Goal: Complete application form: Complete application form

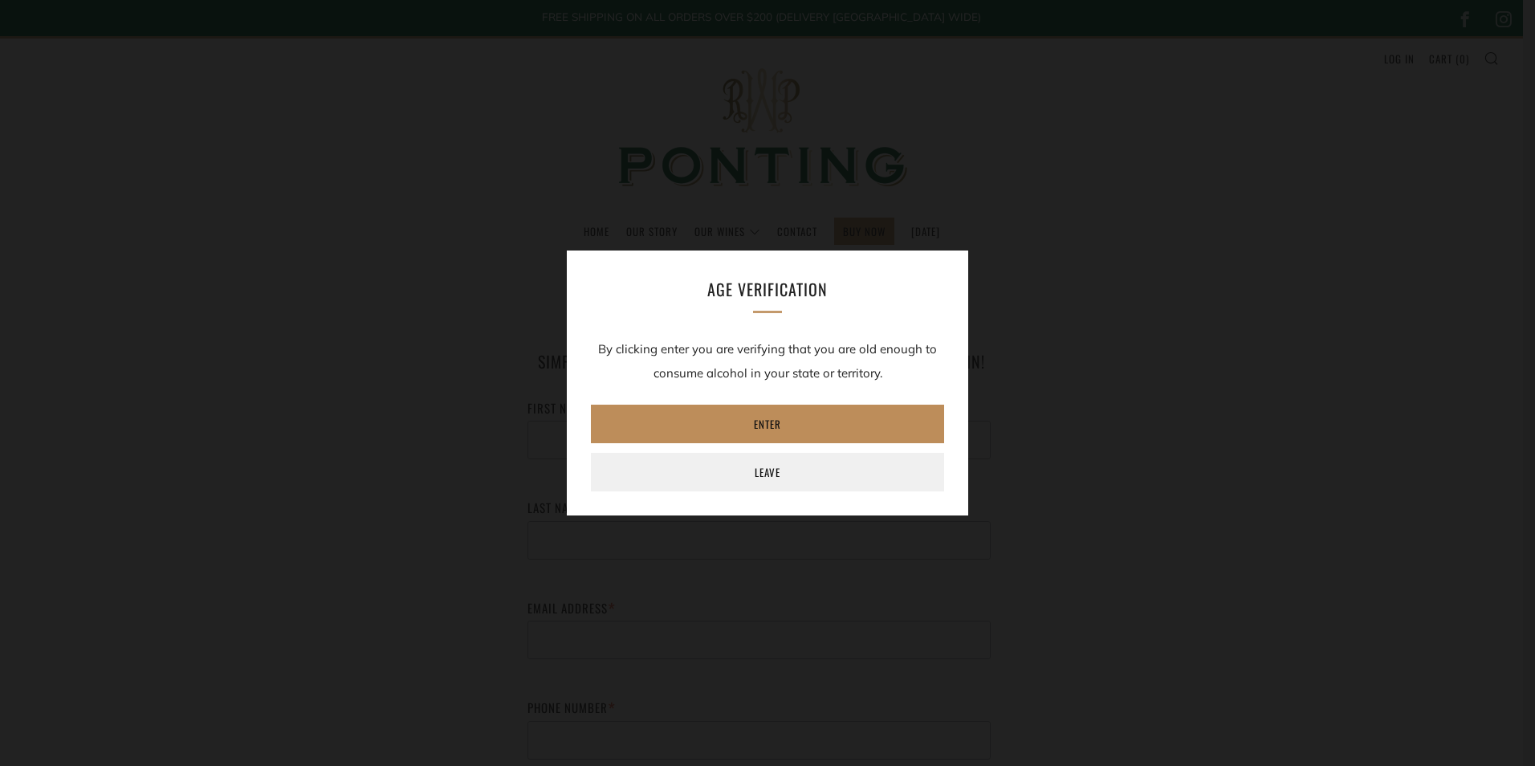
click at [759, 420] on link "Enter" at bounding box center [767, 424] width 353 height 39
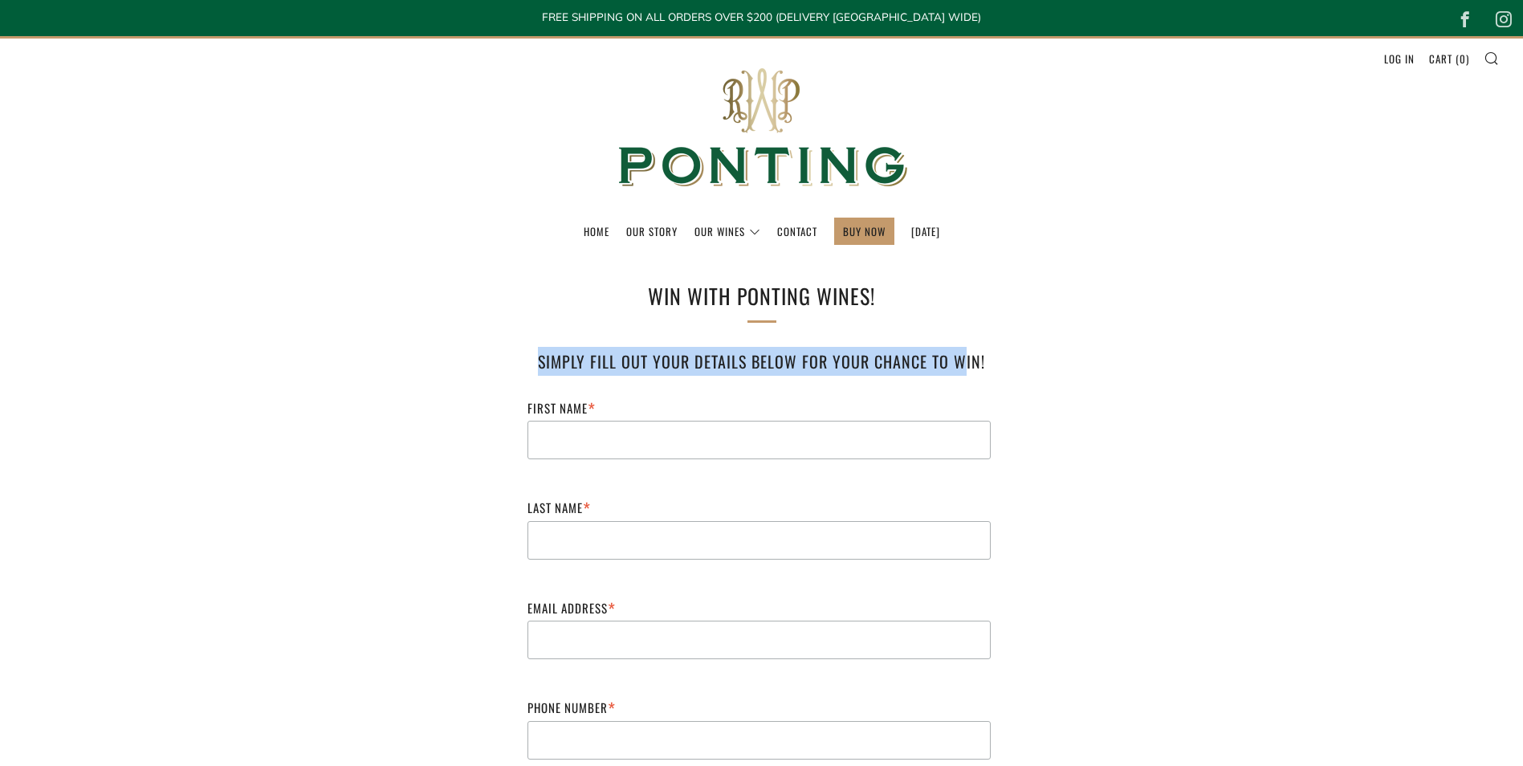
drag, startPoint x: 543, startPoint y: 368, endPoint x: 964, endPoint y: 368, distance: 421.4
click at [964, 368] on h3 "Simply fill out your details below for your chance to win!" at bounding box center [762, 361] width 498 height 29
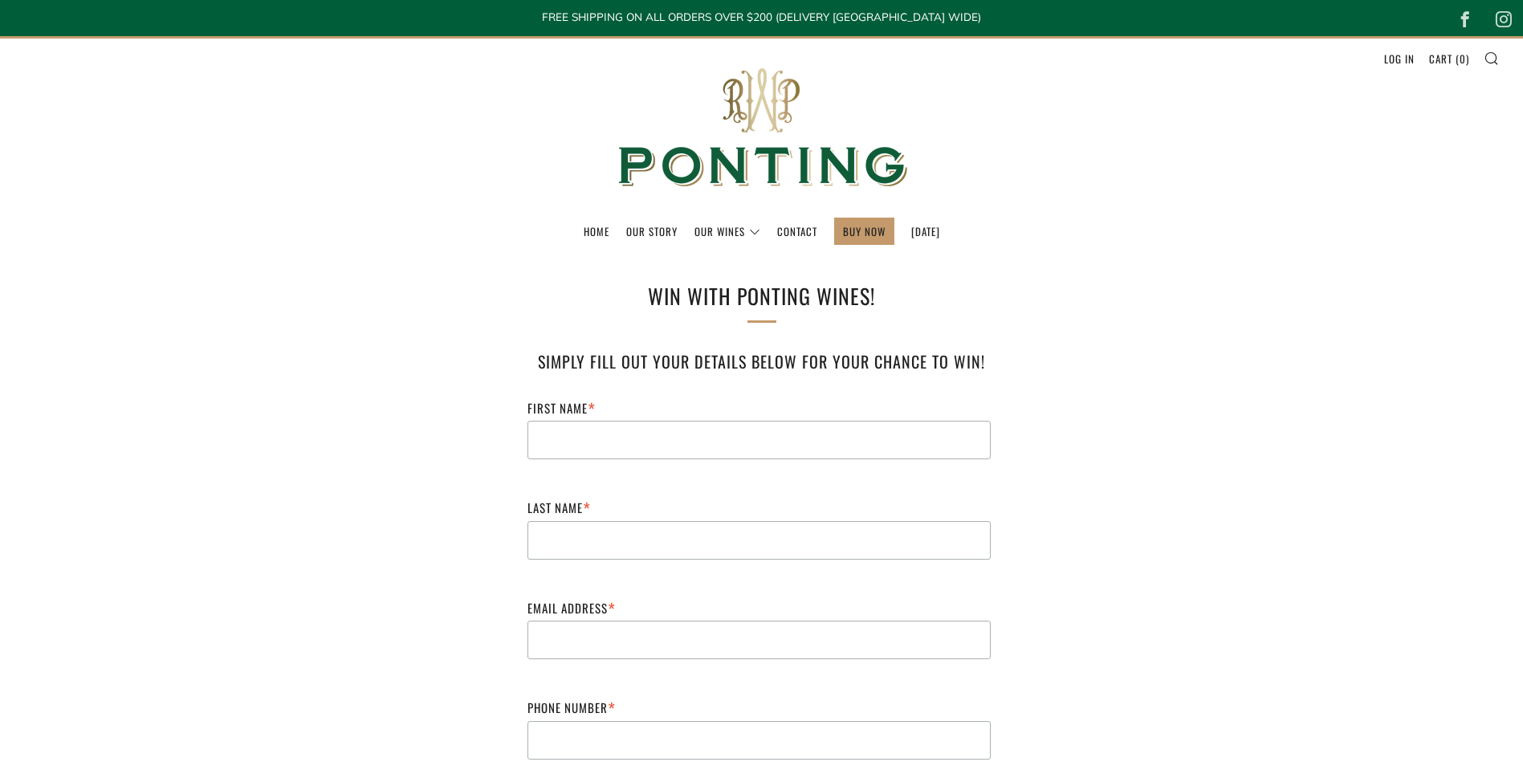
click at [1021, 362] on div "Simply fill out your details below for your chance to win! First Name * Last Na…" at bounding box center [762, 643] width 546 height 592
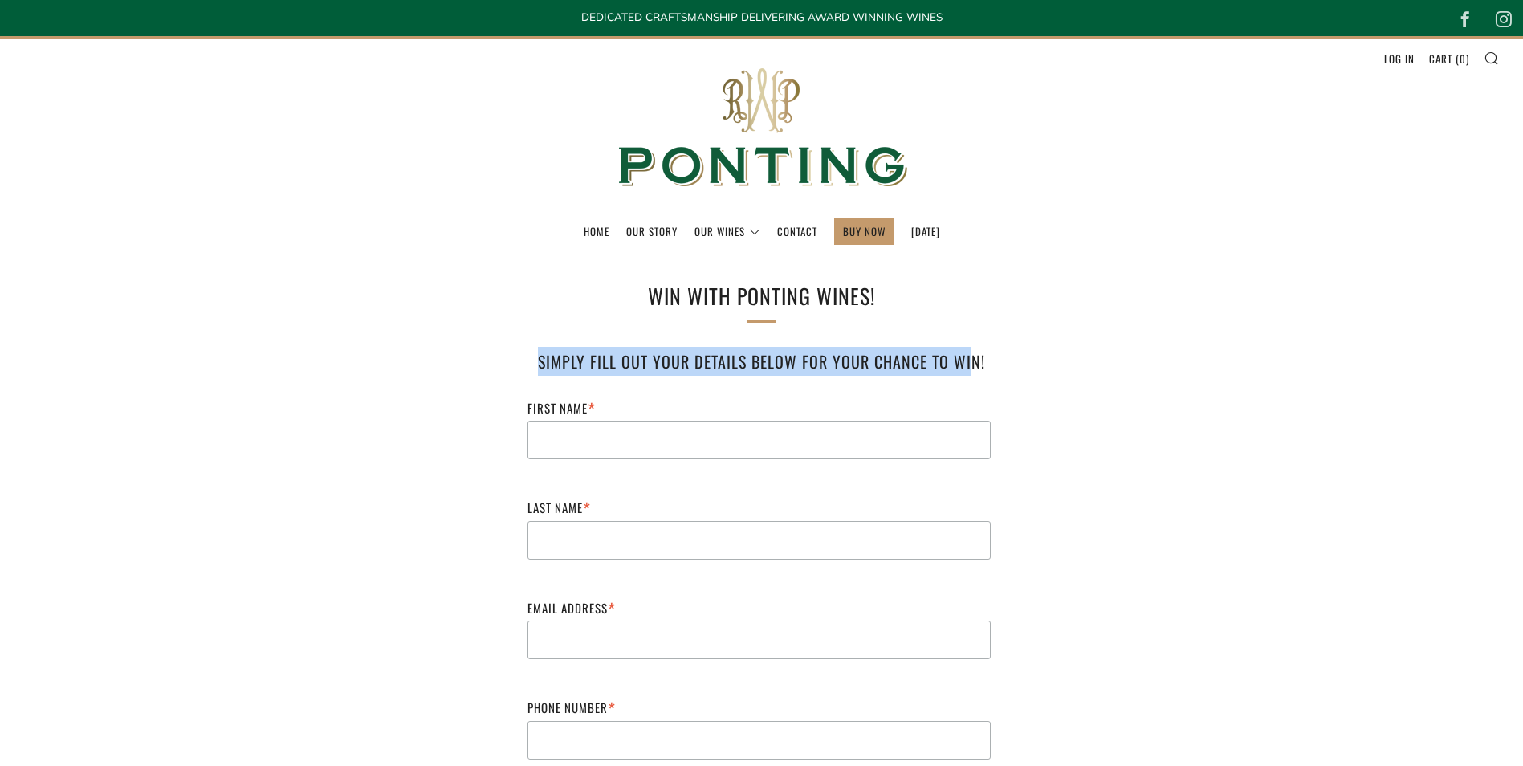
drag, startPoint x: 969, startPoint y: 362, endPoint x: 527, endPoint y: 361, distance: 441.5
click at [527, 361] on h3 "Simply fill out your details below for your chance to win!" at bounding box center [762, 361] width 498 height 29
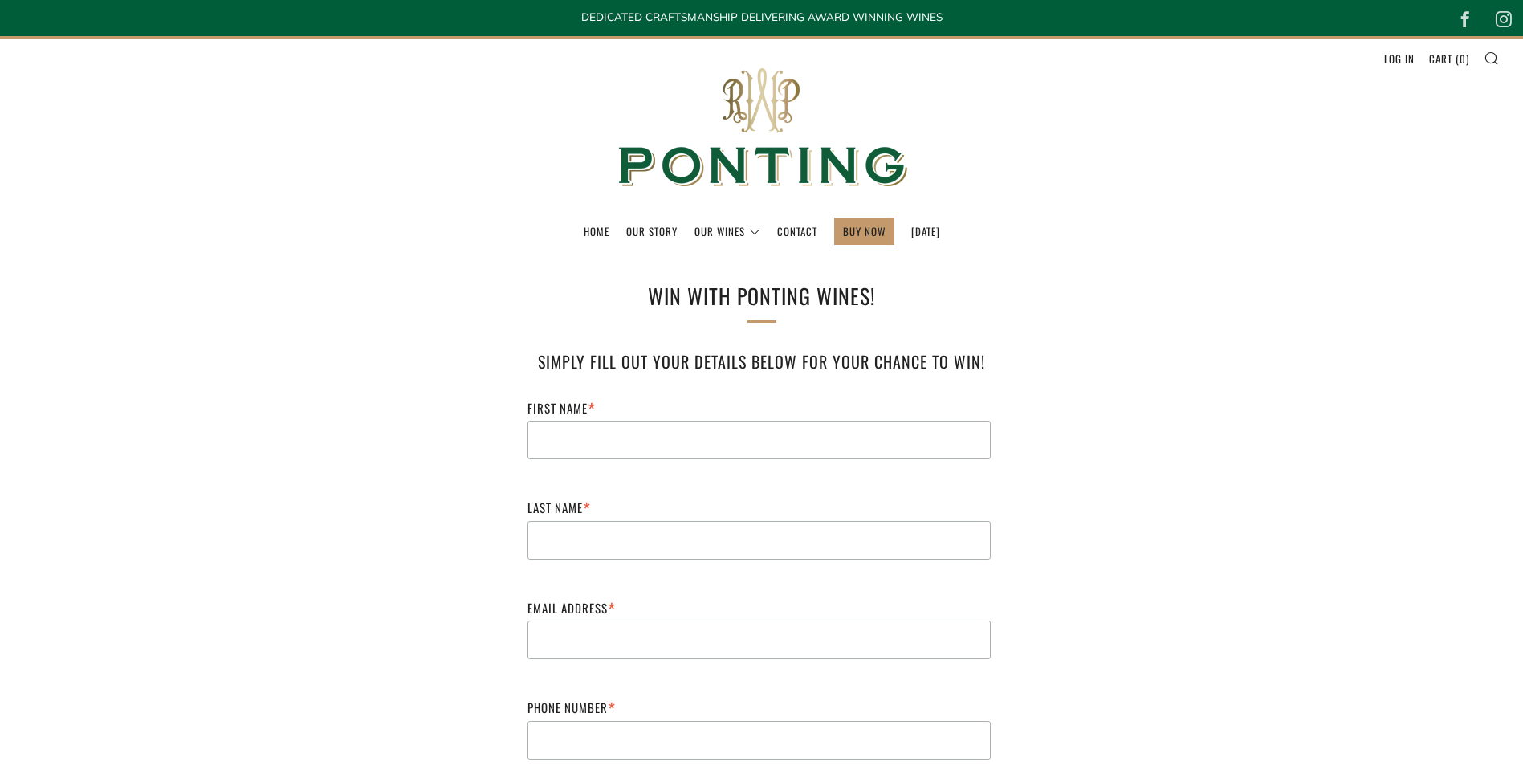
drag, startPoint x: 425, startPoint y: 399, endPoint x: 373, endPoint y: 427, distance: 58.6
click at [422, 401] on section "WIN with Ponting Wines! Simply fill out your details below for your chance to w…" at bounding box center [761, 642] width 1523 height 726
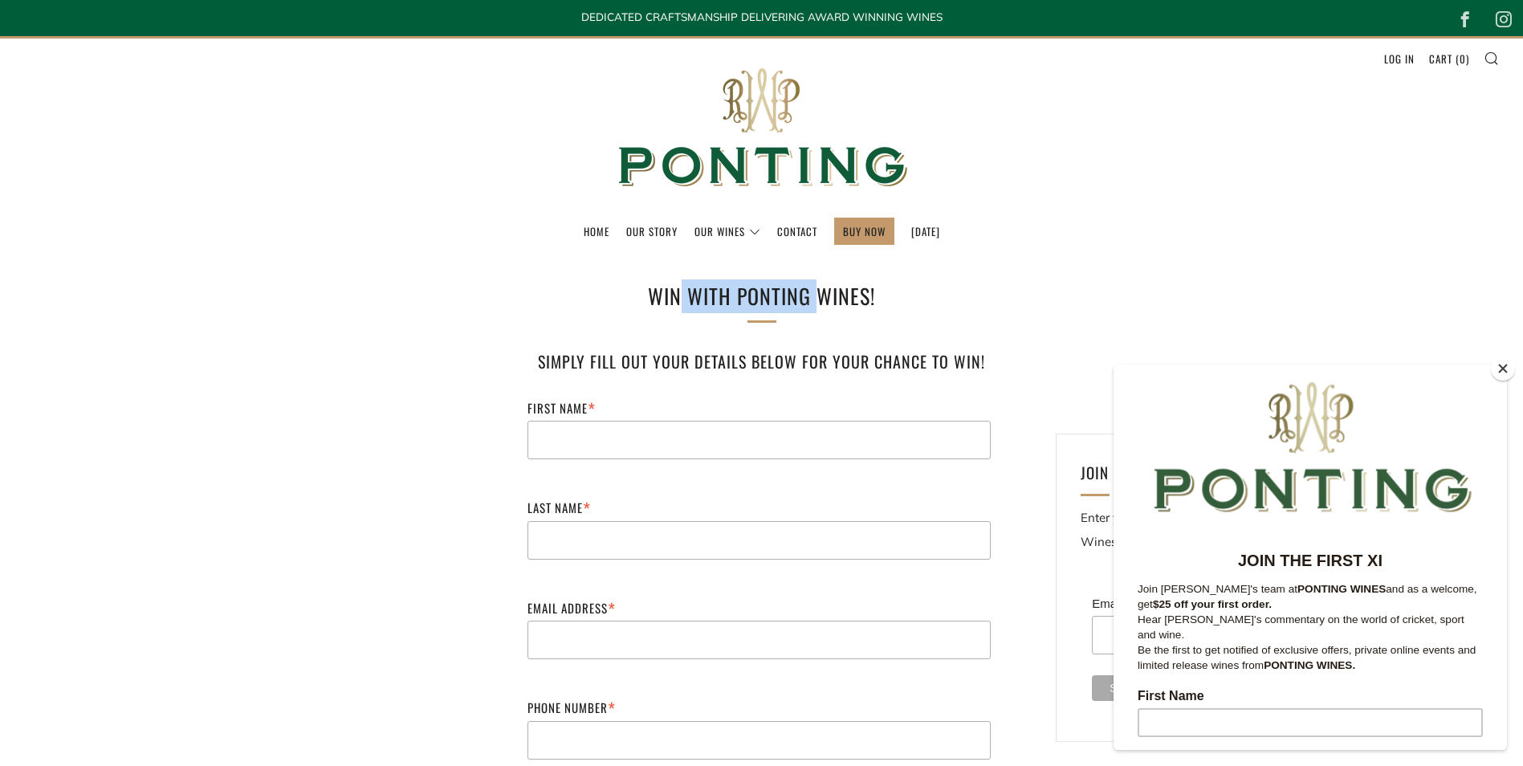
drag, startPoint x: 676, startPoint y: 293, endPoint x: 816, endPoint y: 292, distance: 139.7
click at [816, 292] on h1 "WIN with Ponting Wines!" at bounding box center [762, 296] width 530 height 34
drag, startPoint x: 816, startPoint y: 292, endPoint x: 858, endPoint y: 299, distance: 43.0
click at [820, 293] on h1 "WIN with Ponting Wines!" at bounding box center [762, 296] width 530 height 34
click at [859, 299] on h1 "WIN with Ponting Wines!" at bounding box center [762, 296] width 530 height 34
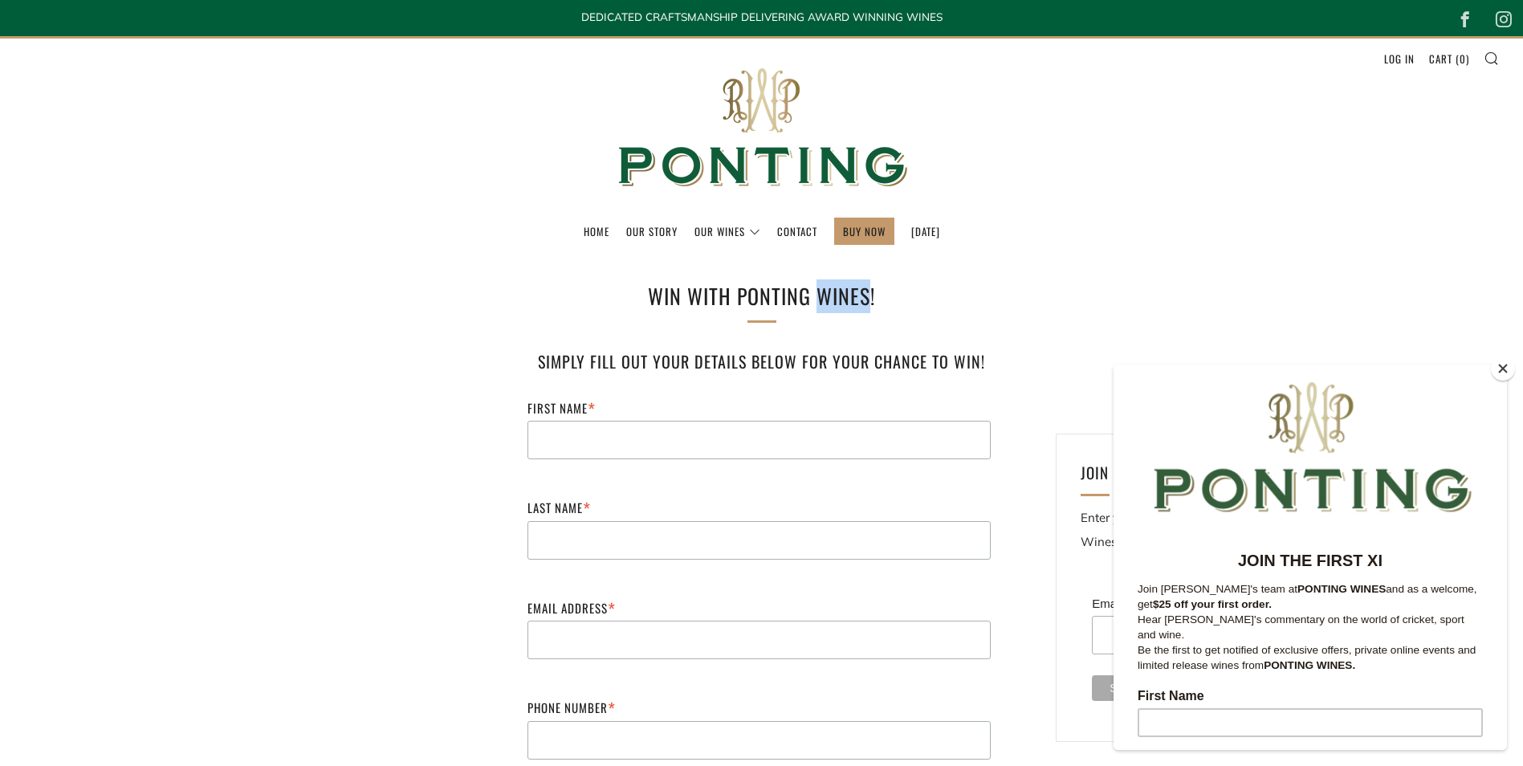
click at [859, 299] on h1 "WIN with Ponting Wines!" at bounding box center [762, 296] width 530 height 34
drag, startPoint x: 859, startPoint y: 299, endPoint x: 869, endPoint y: 359, distance: 60.3
click at [869, 359] on h3 "Simply fill out your details below for your chance to win!" at bounding box center [762, 361] width 498 height 29
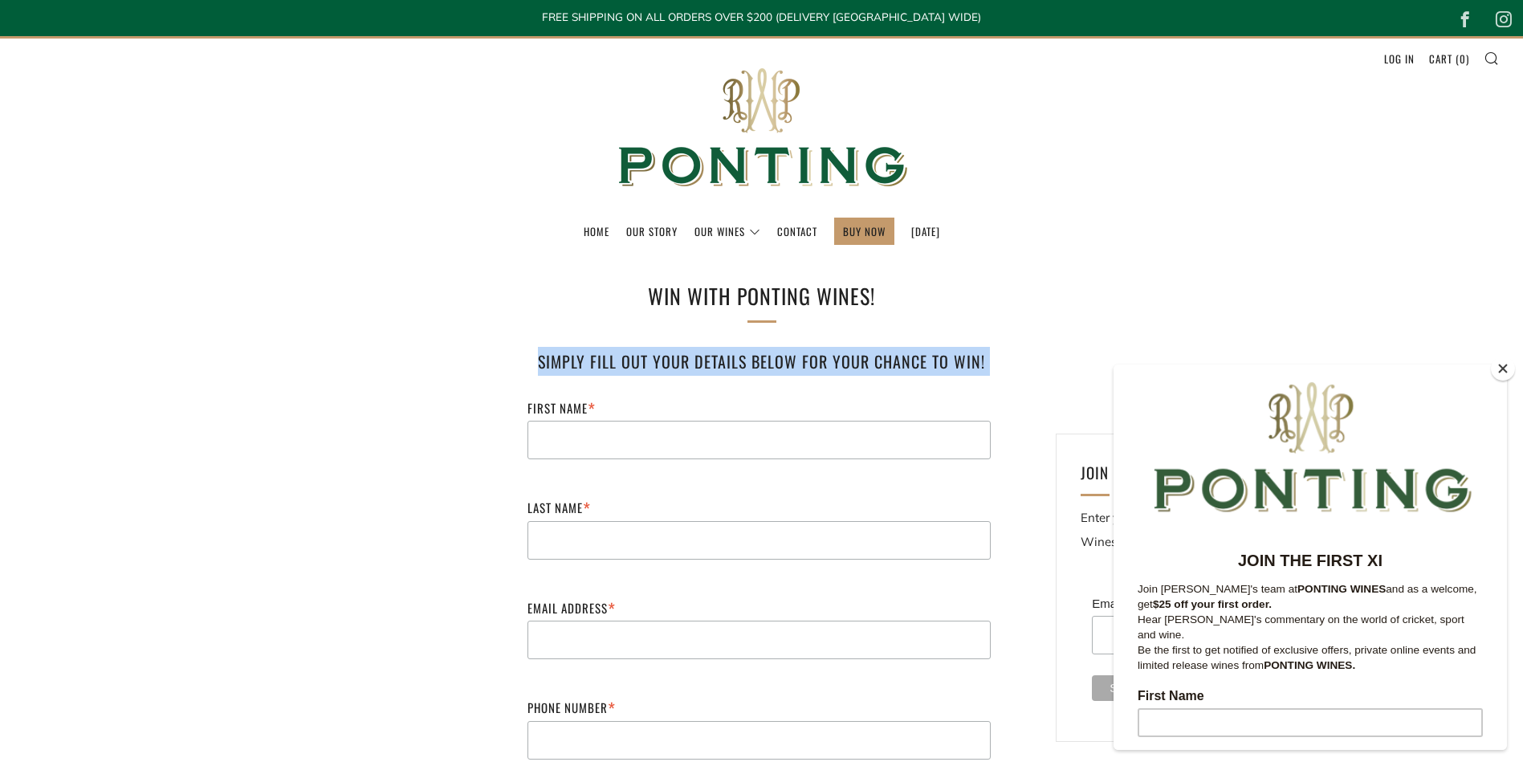
click at [869, 359] on h3 "Simply fill out your details below for your chance to win!" at bounding box center [762, 361] width 498 height 29
drag, startPoint x: 869, startPoint y: 359, endPoint x: 710, endPoint y: 351, distance: 159.1
click at [759, 350] on h3 "Simply fill out your details below for your chance to win!" at bounding box center [762, 361] width 498 height 29
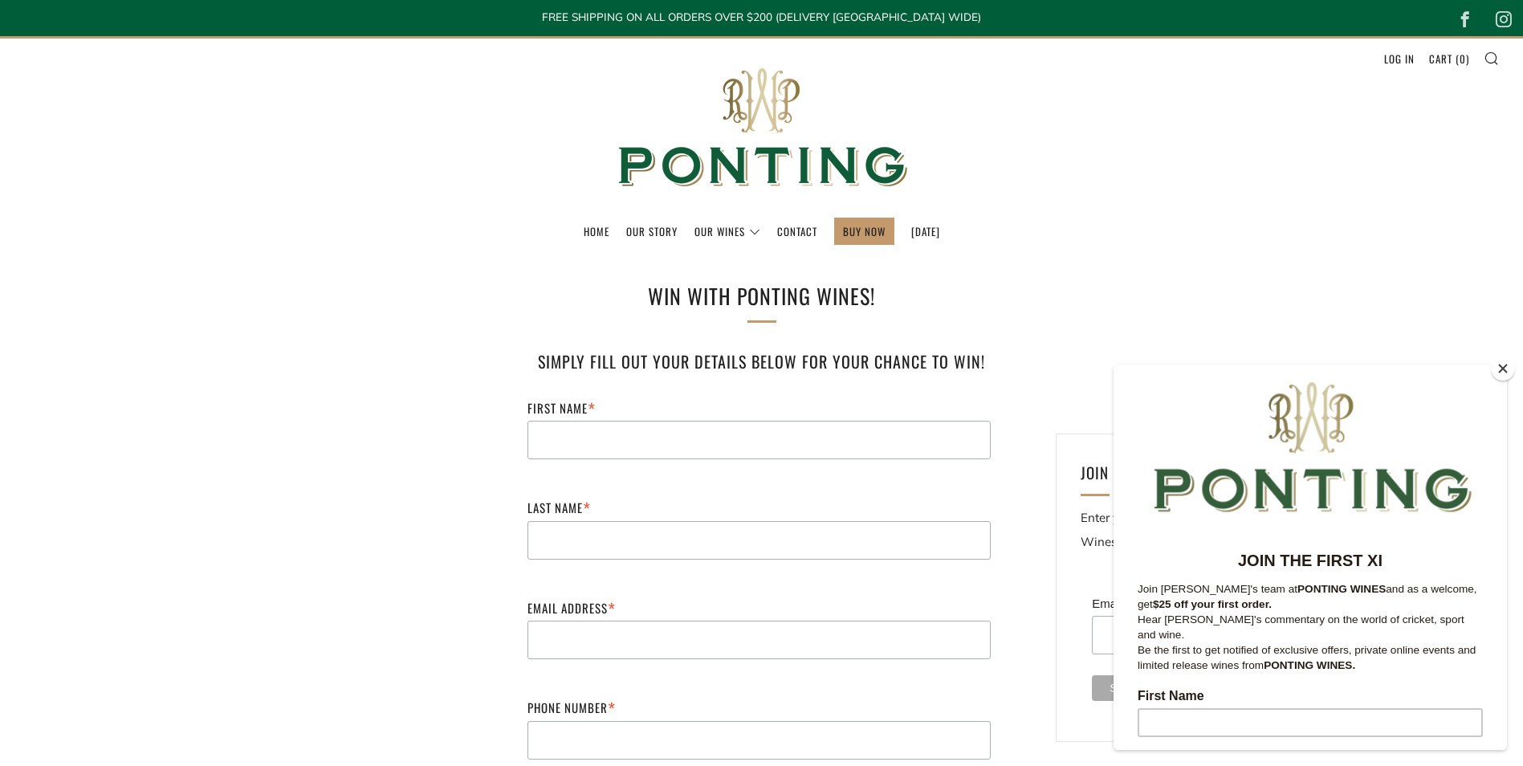
click at [510, 360] on div "Simply fill out your details below for your chance to win! First Name * Last Na…" at bounding box center [762, 643] width 546 height 592
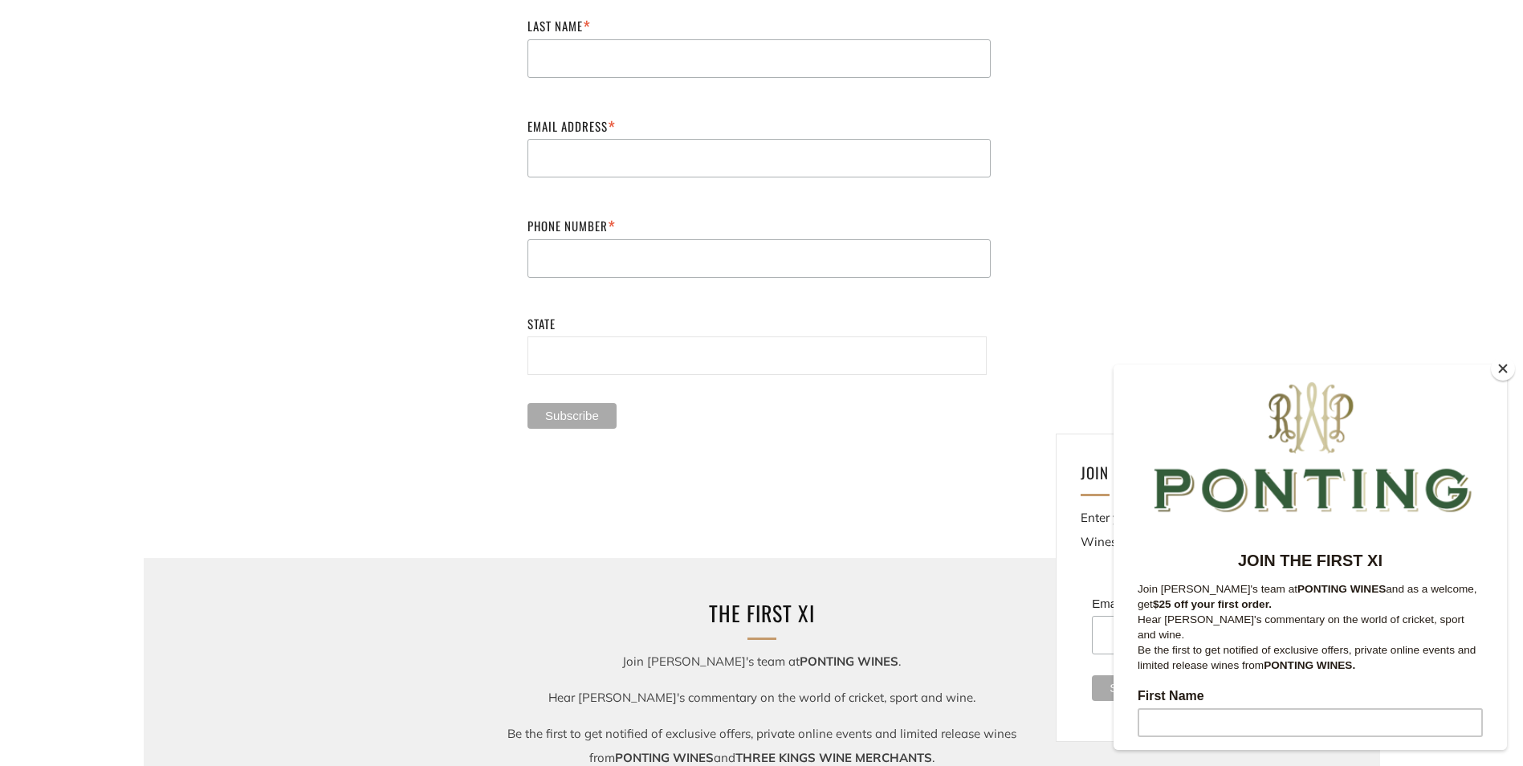
click at [1499, 368] on button "Close" at bounding box center [1503, 368] width 24 height 24
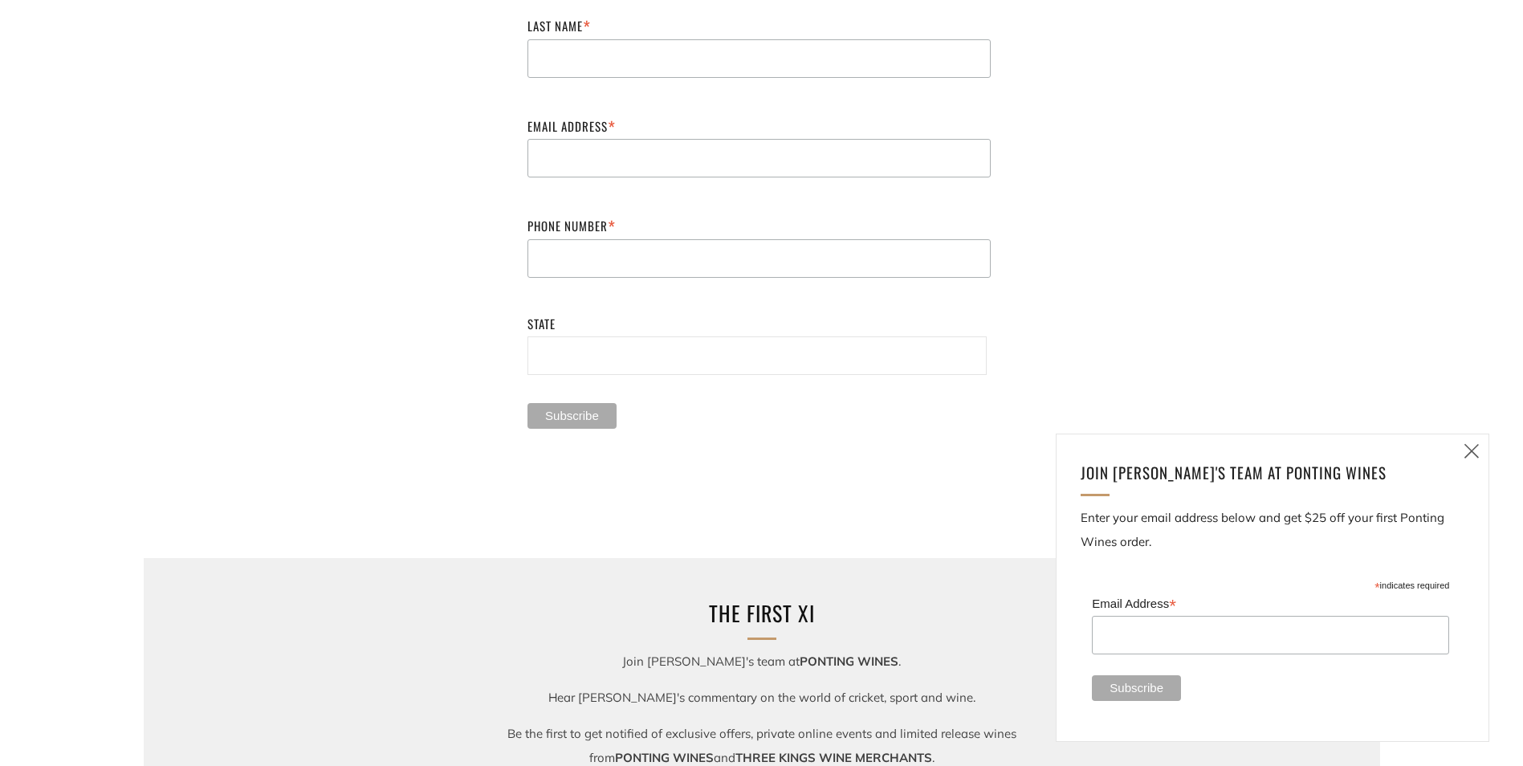
click at [1473, 451] on icon at bounding box center [1471, 451] width 19 height 20
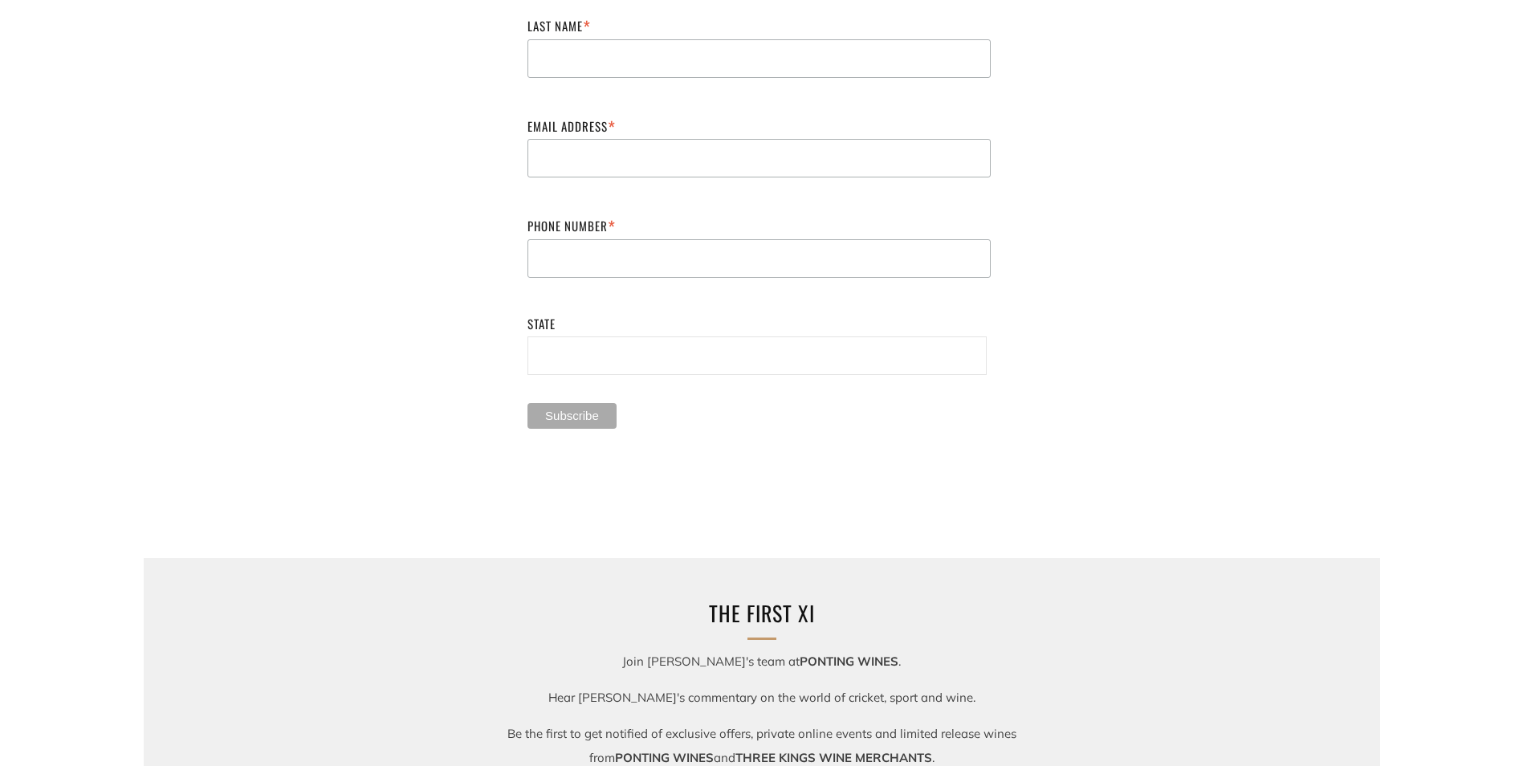
click at [1158, 321] on section "WIN with Ponting Wines! Simply fill out your details below for your chance to w…" at bounding box center [761, 161] width 1523 height 726
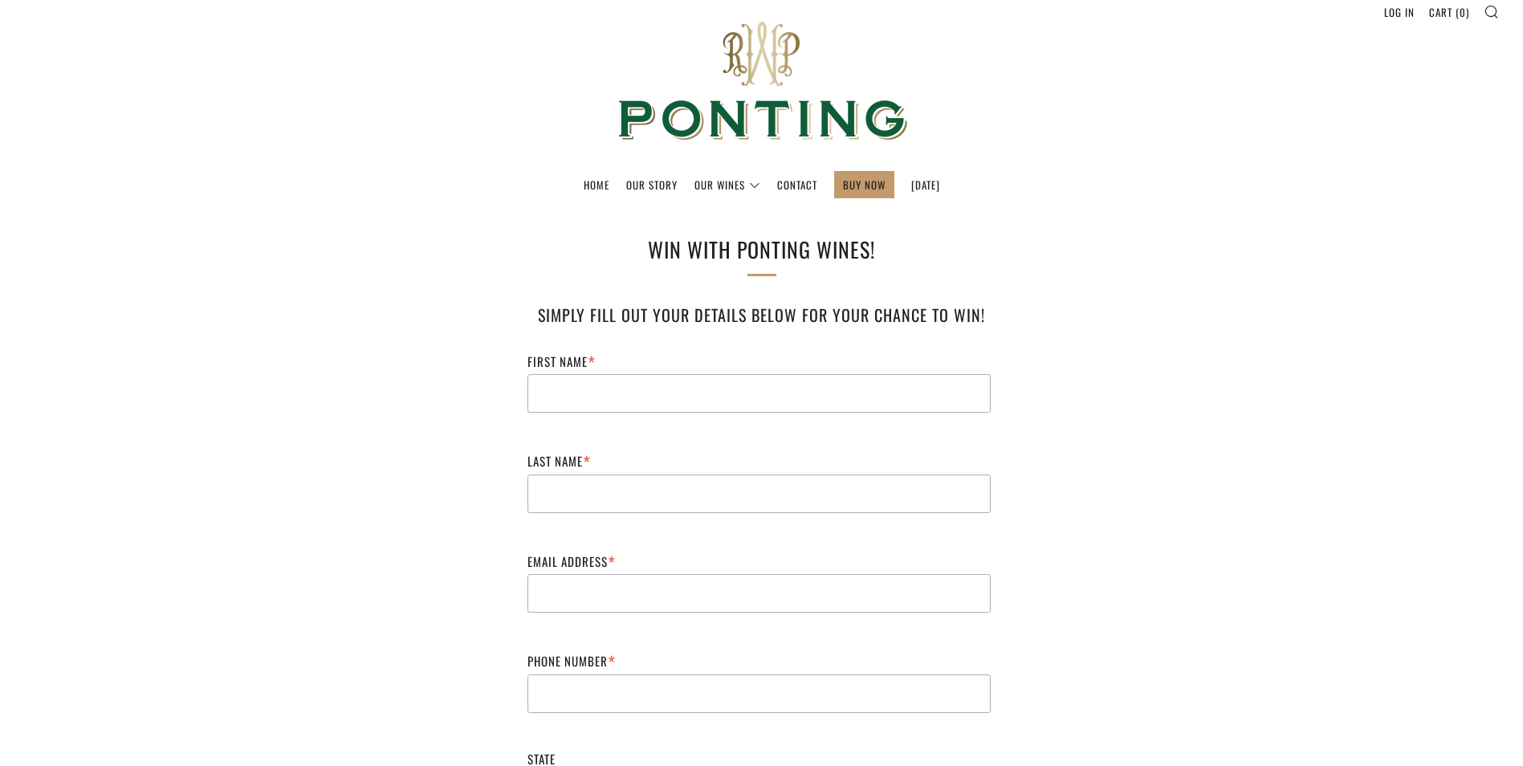
scroll to position [0, 0]
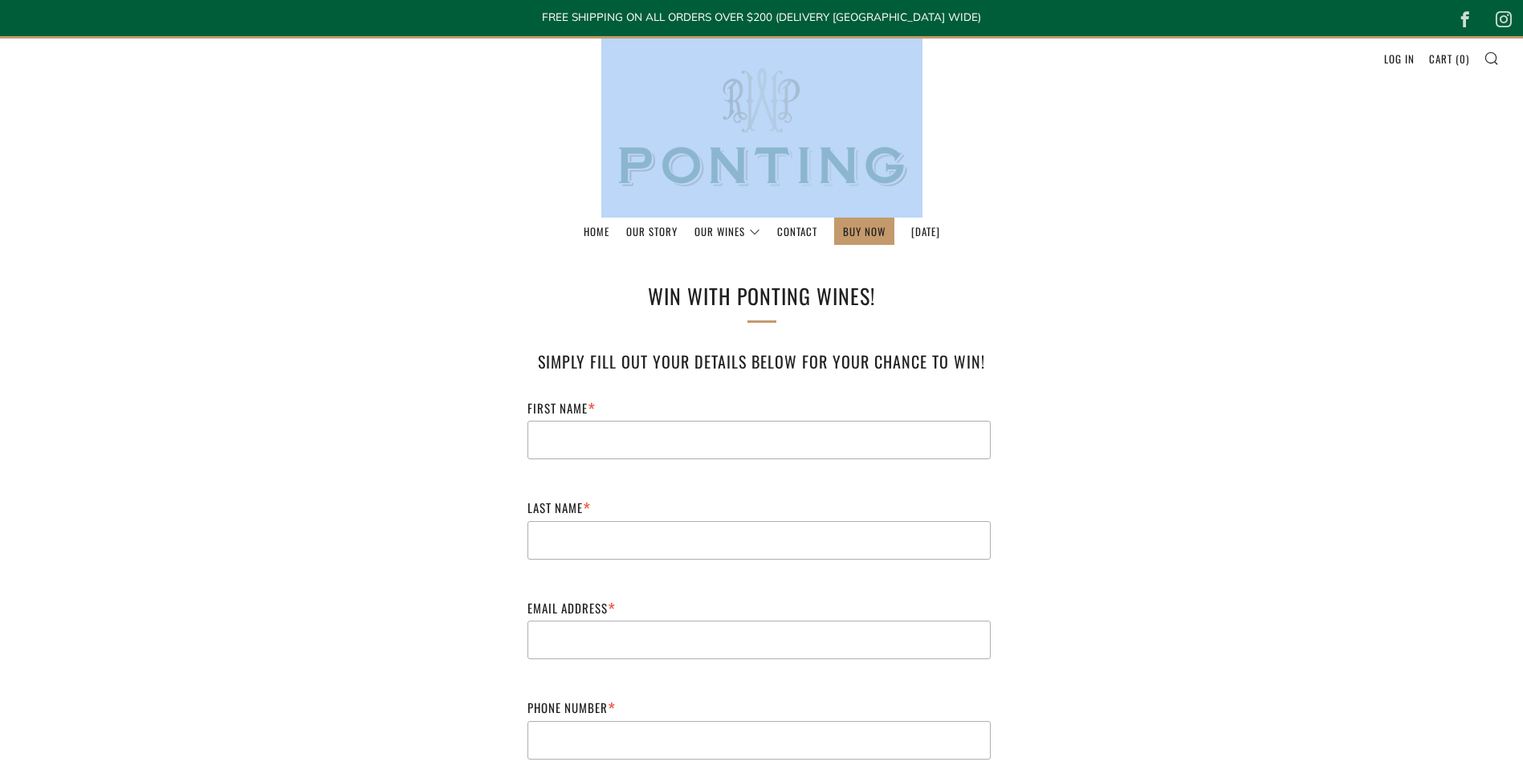
drag, startPoint x: 577, startPoint y: 156, endPoint x: 1029, endPoint y: 168, distance: 452.1
click at [1029, 168] on header "Menu Search Cart Home Our Story Our Wines 0 )" at bounding box center [761, 145] width 1523 height 219
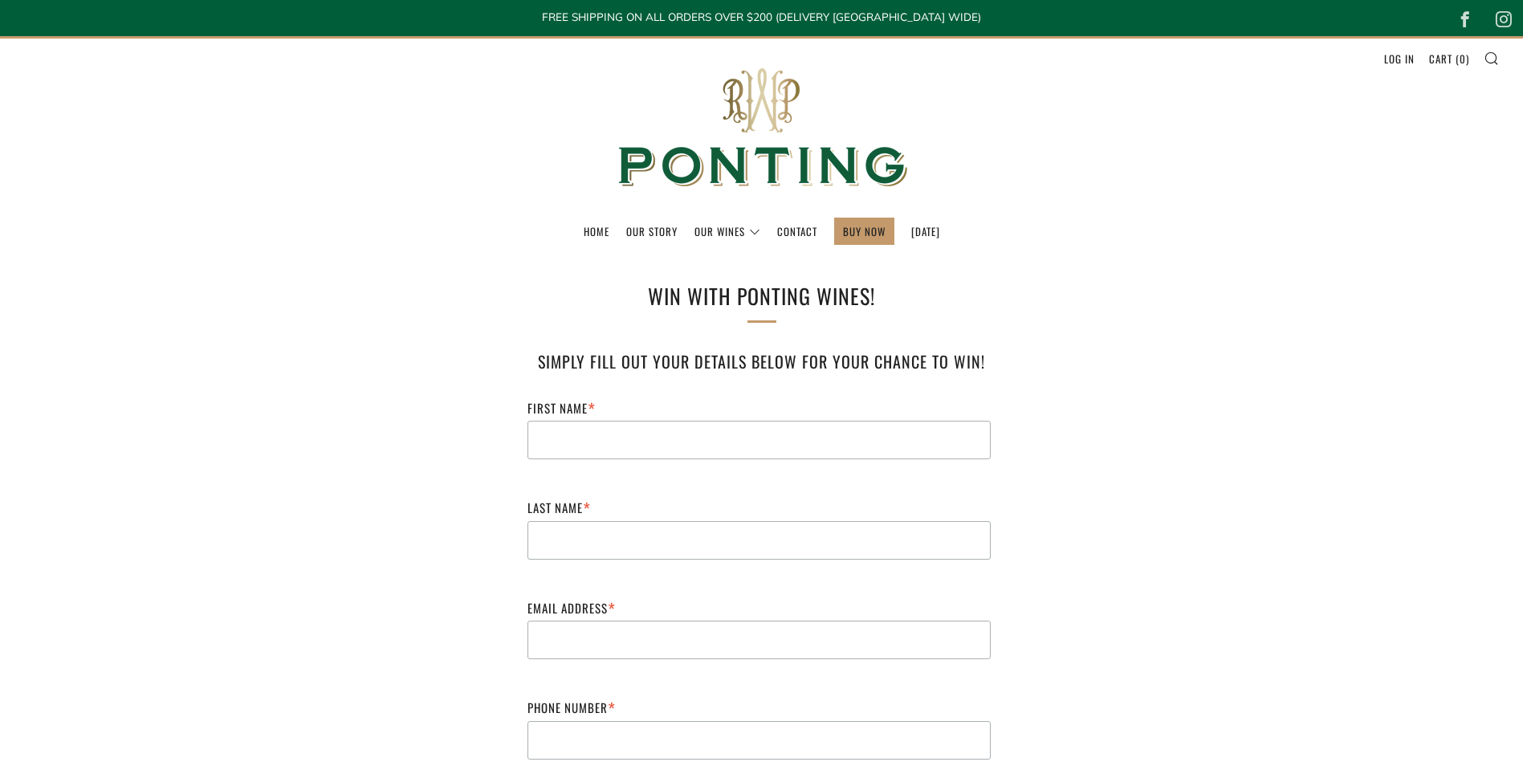
click at [1029, 168] on header "Menu Search Cart Home Our Story Our Wines 0 )" at bounding box center [761, 145] width 1523 height 219
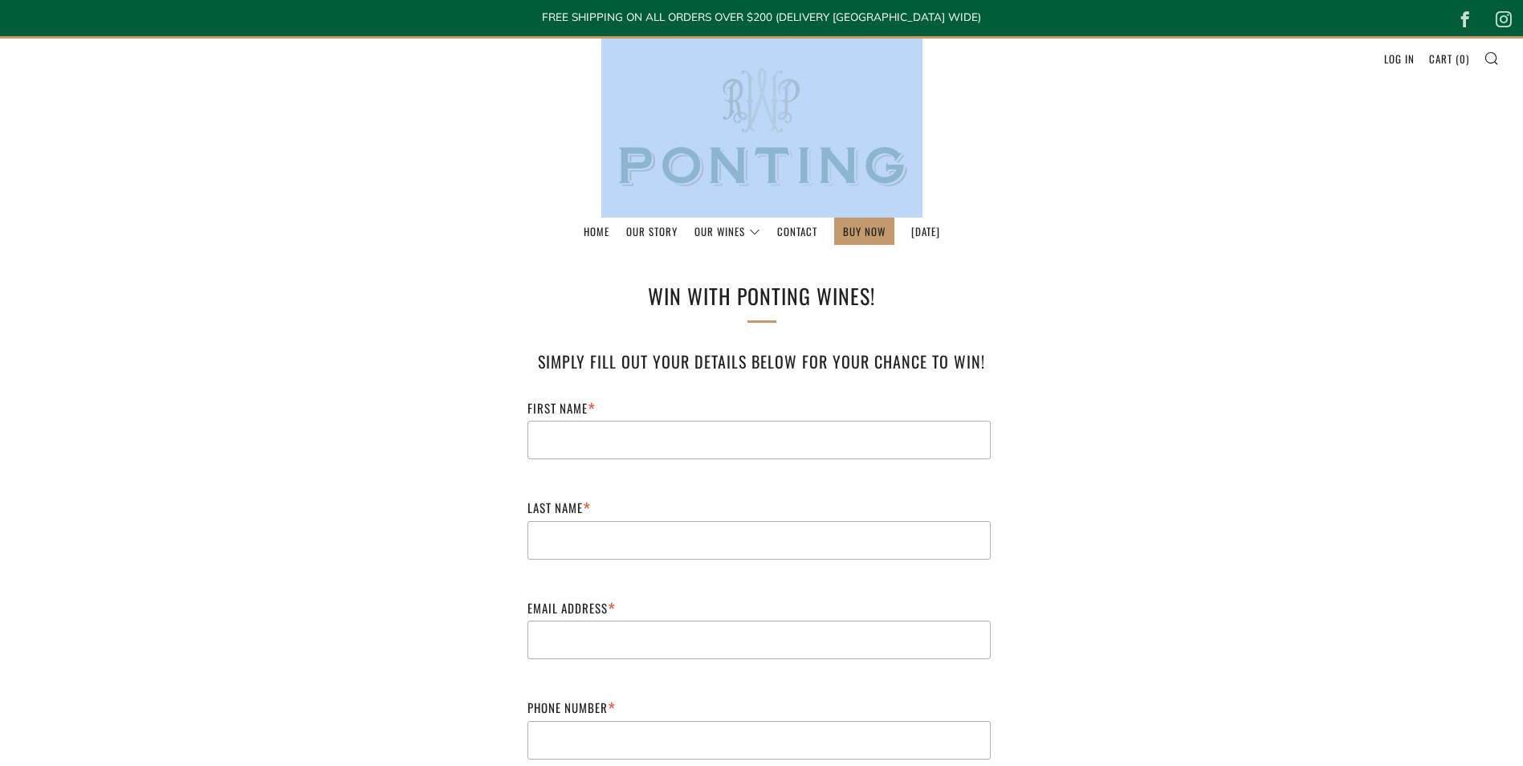
drag, startPoint x: 975, startPoint y: 172, endPoint x: 513, endPoint y: 159, distance: 462.5
click at [513, 159] on header "Menu Search Cart Home Our Story Our Wines 0 )" at bounding box center [761, 145] width 1523 height 219
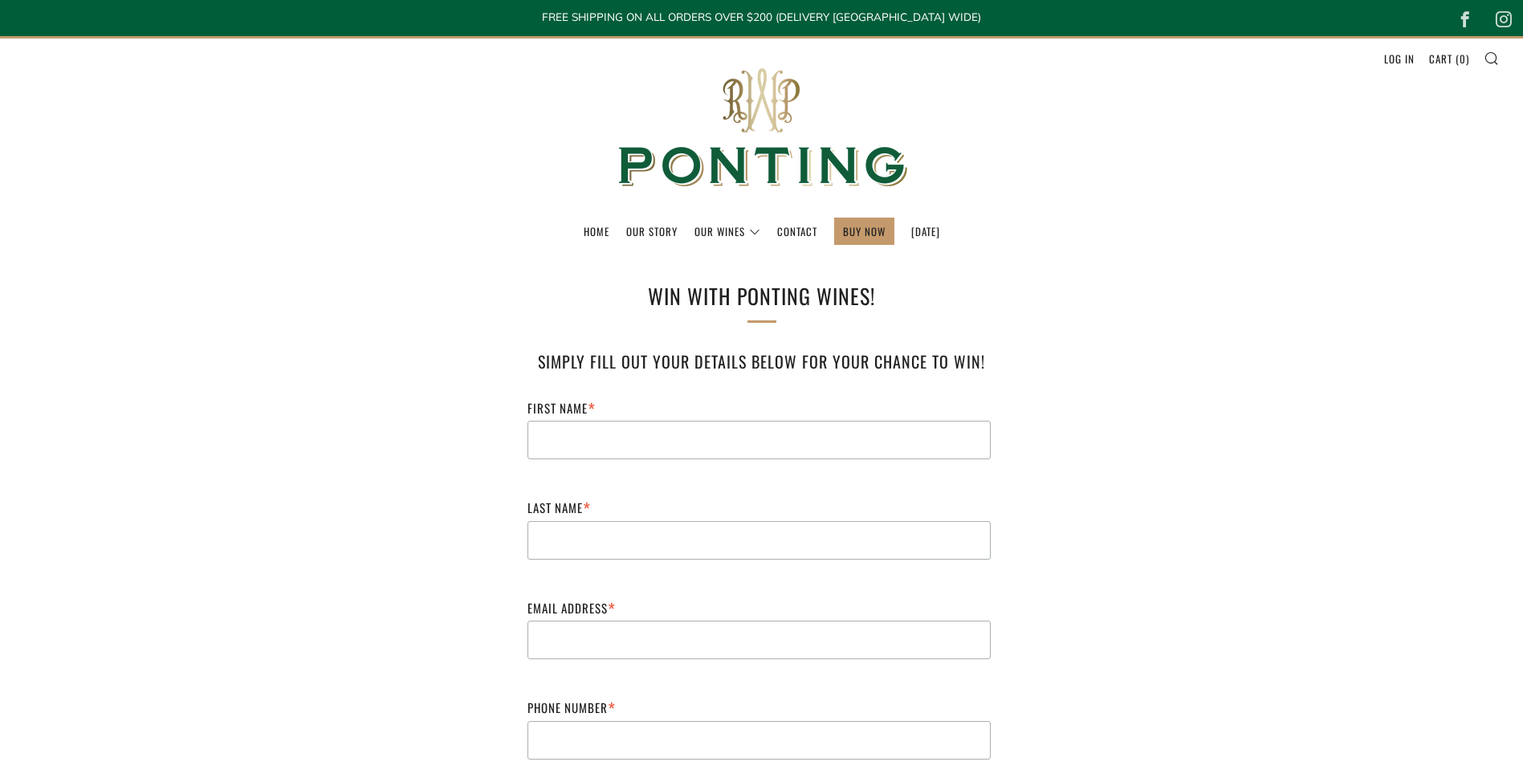
drag, startPoint x: 513, startPoint y: 159, endPoint x: 491, endPoint y: 157, distance: 21.8
click at [491, 157] on header "Menu Search Cart Home Our Story Our Wines 0 )" at bounding box center [761, 145] width 1523 height 219
click at [507, 116] on header "Menu Search Cart Home Our Story Our Wines 0 )" at bounding box center [761, 145] width 1523 height 219
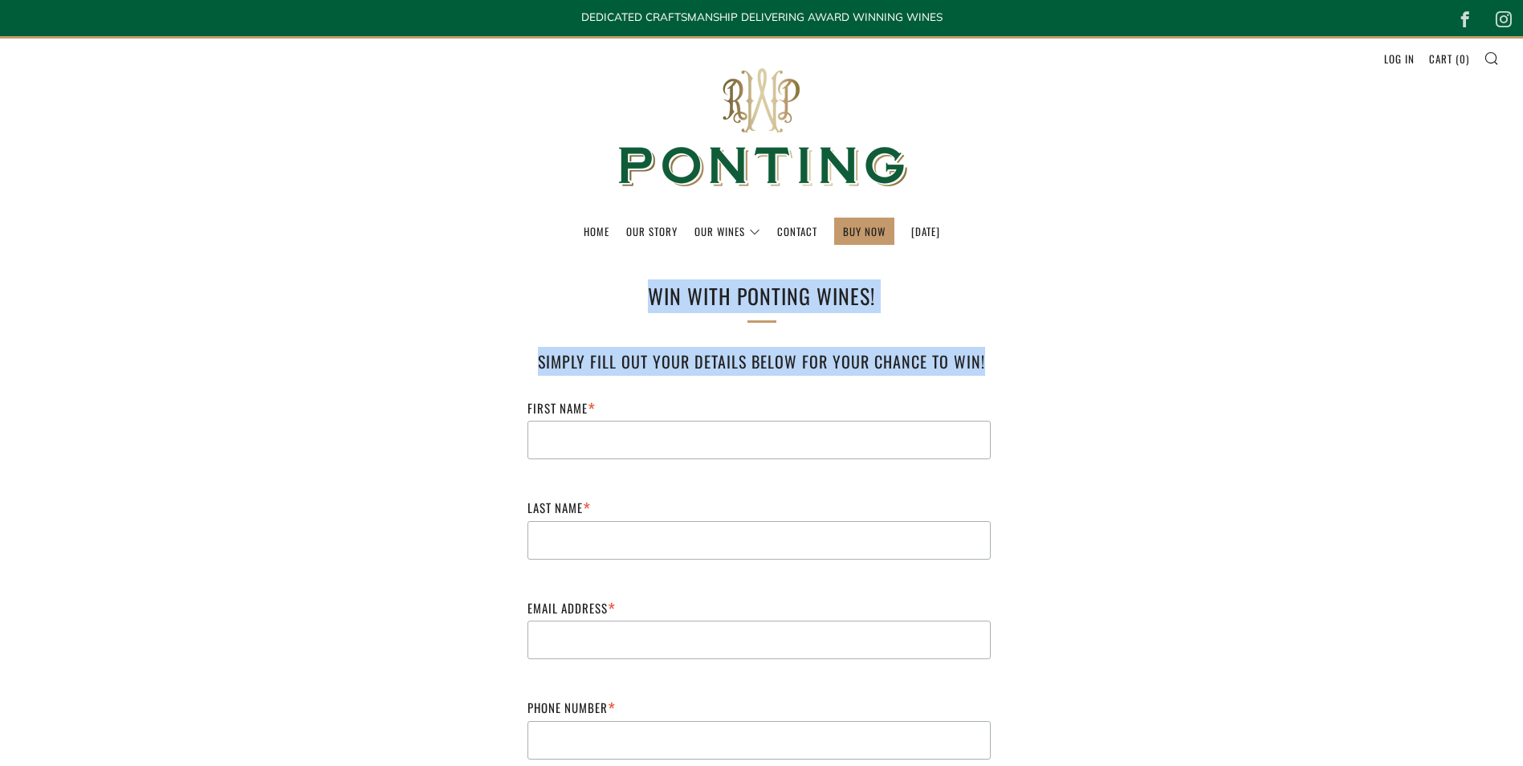
drag, startPoint x: 645, startPoint y: 300, endPoint x: 1039, endPoint y: 370, distance: 400.3
click at [1039, 370] on div "WIN with Ponting Wines! Simply fill out your details below for your chance to w…" at bounding box center [762, 625] width 594 height 693
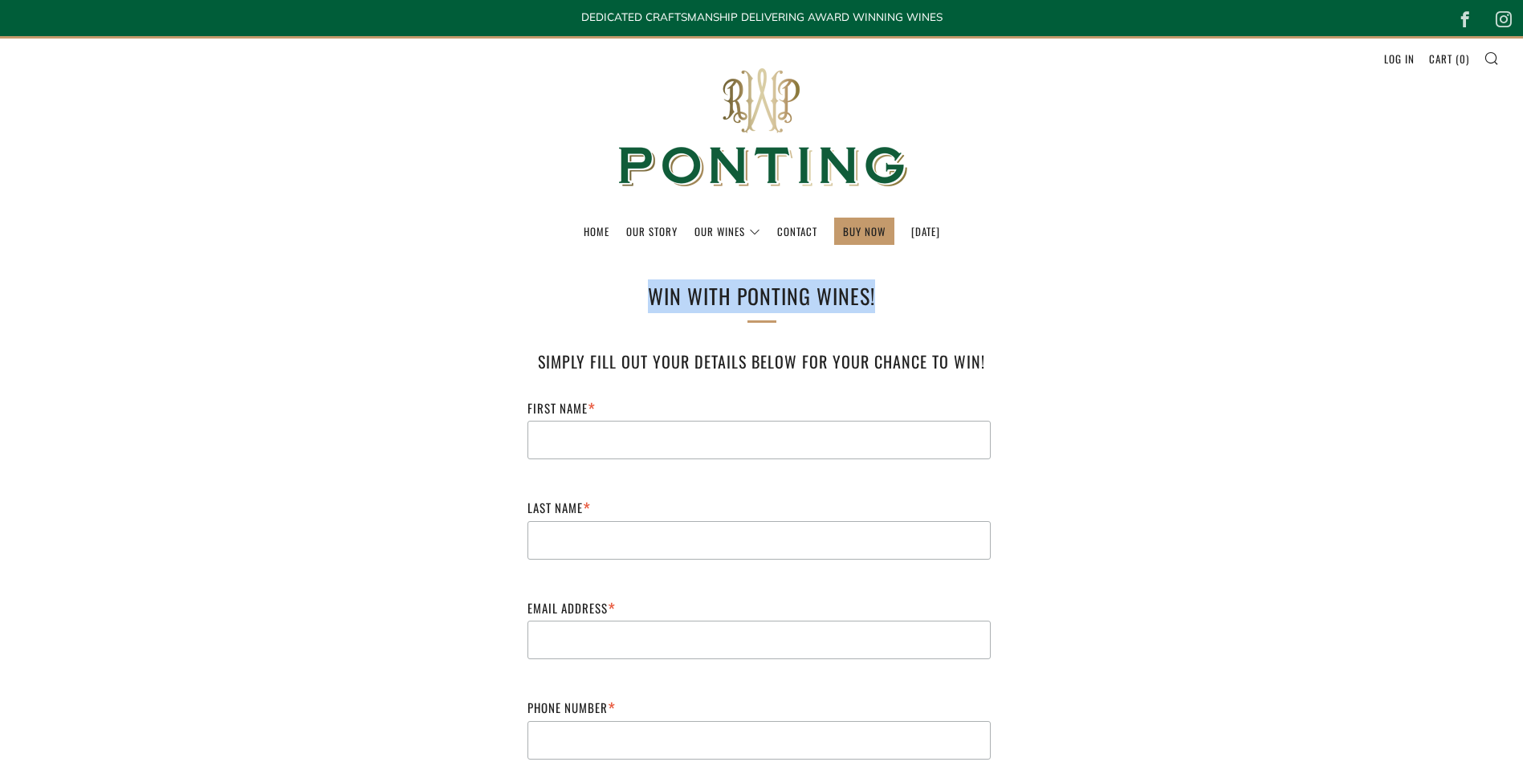
drag, startPoint x: 654, startPoint y: 298, endPoint x: 892, endPoint y: 282, distance: 238.1
click at [892, 282] on h1 "WIN with Ponting Wines!" at bounding box center [762, 296] width 530 height 34
drag, startPoint x: 892, startPoint y: 282, endPoint x: 873, endPoint y: 344, distance: 65.3
click at [881, 314] on div "WIN with Ponting Wines! Simply fill out your details below for your chance to w…" at bounding box center [762, 625] width 594 height 693
click at [873, 347] on h3 "Simply fill out your details below for your chance to win!" at bounding box center [762, 361] width 498 height 29
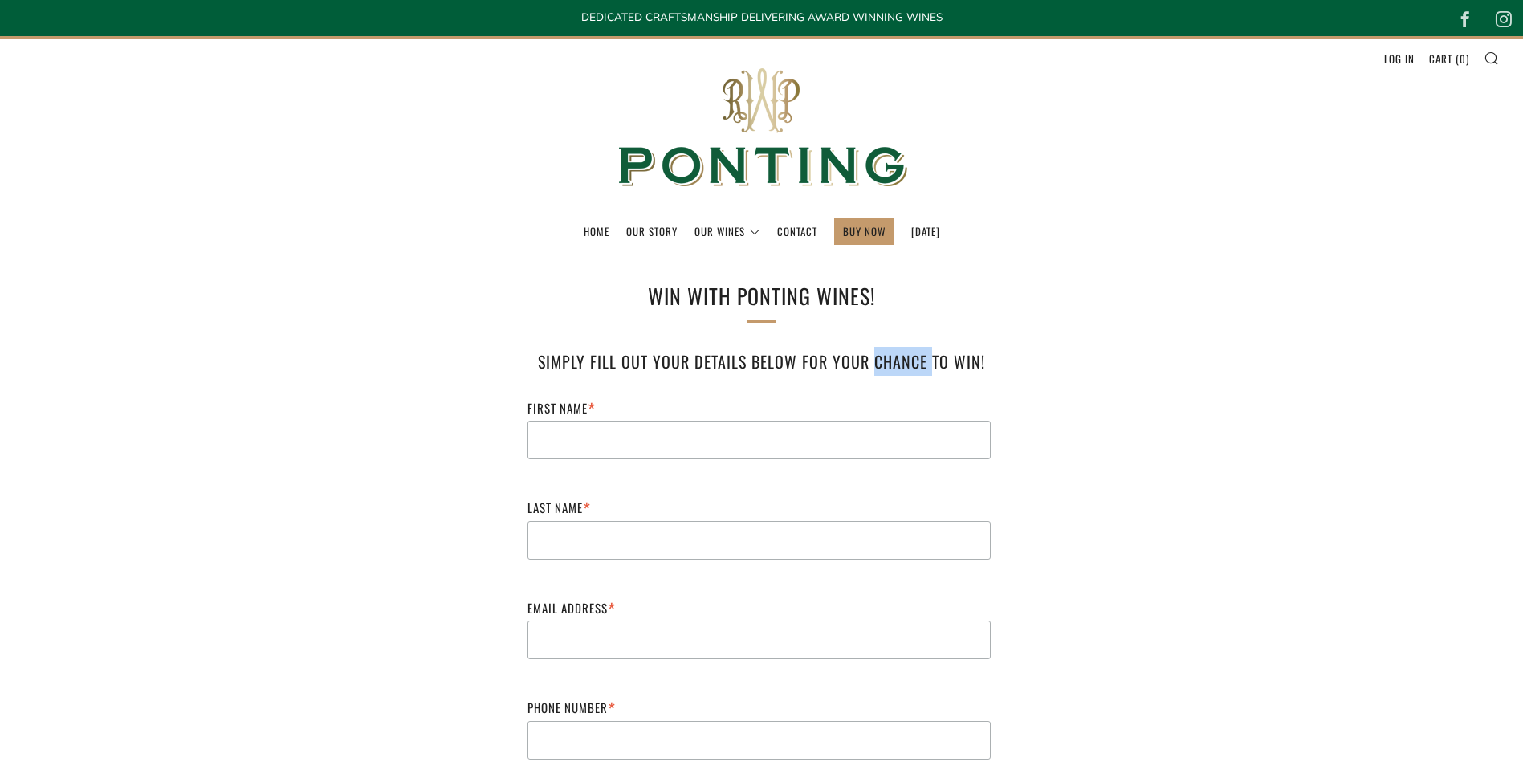
click at [873, 347] on h3 "Simply fill out your details below for your chance to win!" at bounding box center [762, 361] width 498 height 29
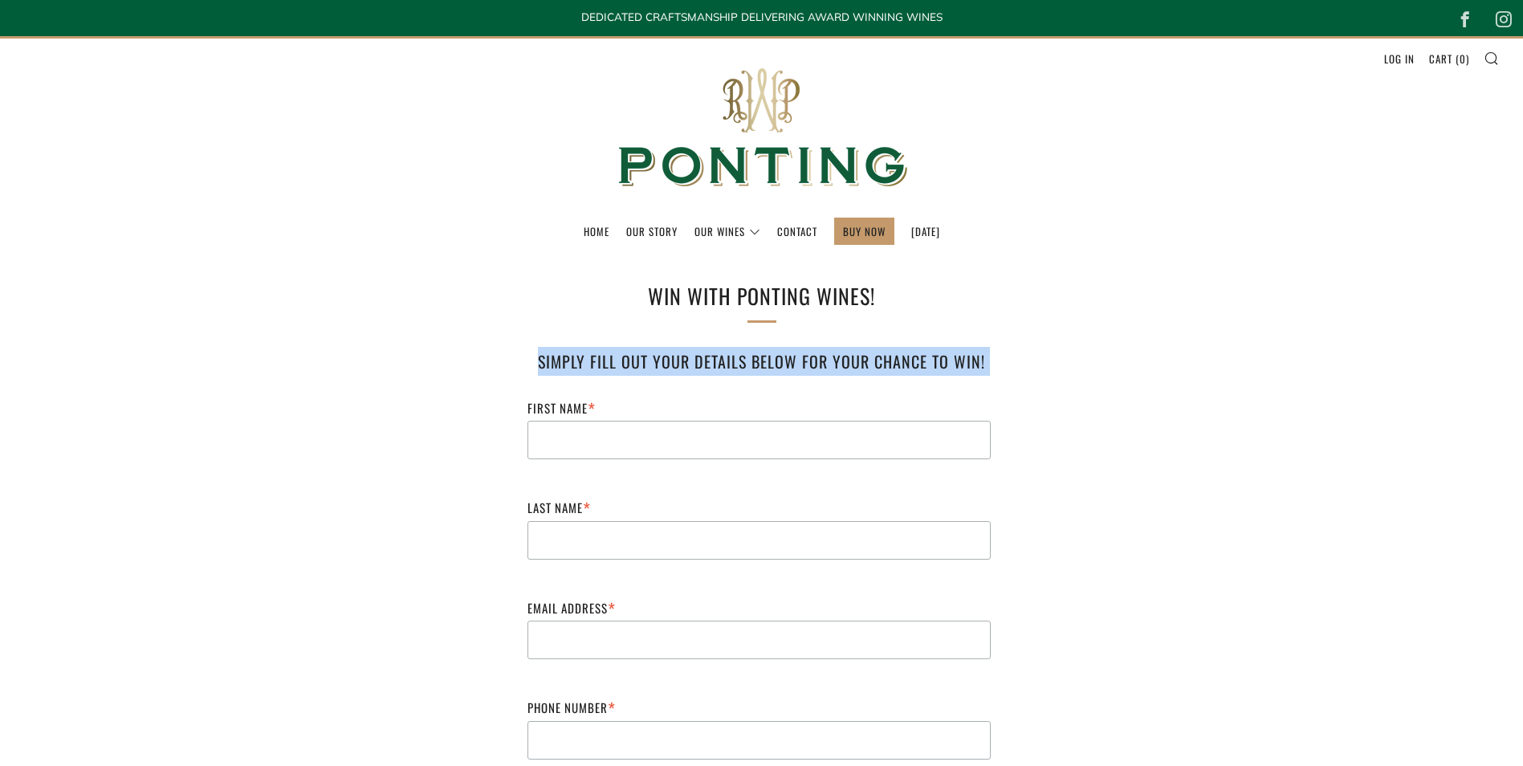
click at [873, 347] on h3 "Simply fill out your details below for your chance to win!" at bounding box center [762, 361] width 498 height 29
drag, startPoint x: 873, startPoint y: 347, endPoint x: 768, endPoint y: 368, distance: 107.4
click at [768, 368] on h3 "Simply fill out your details below for your chance to win!" at bounding box center [762, 361] width 498 height 29
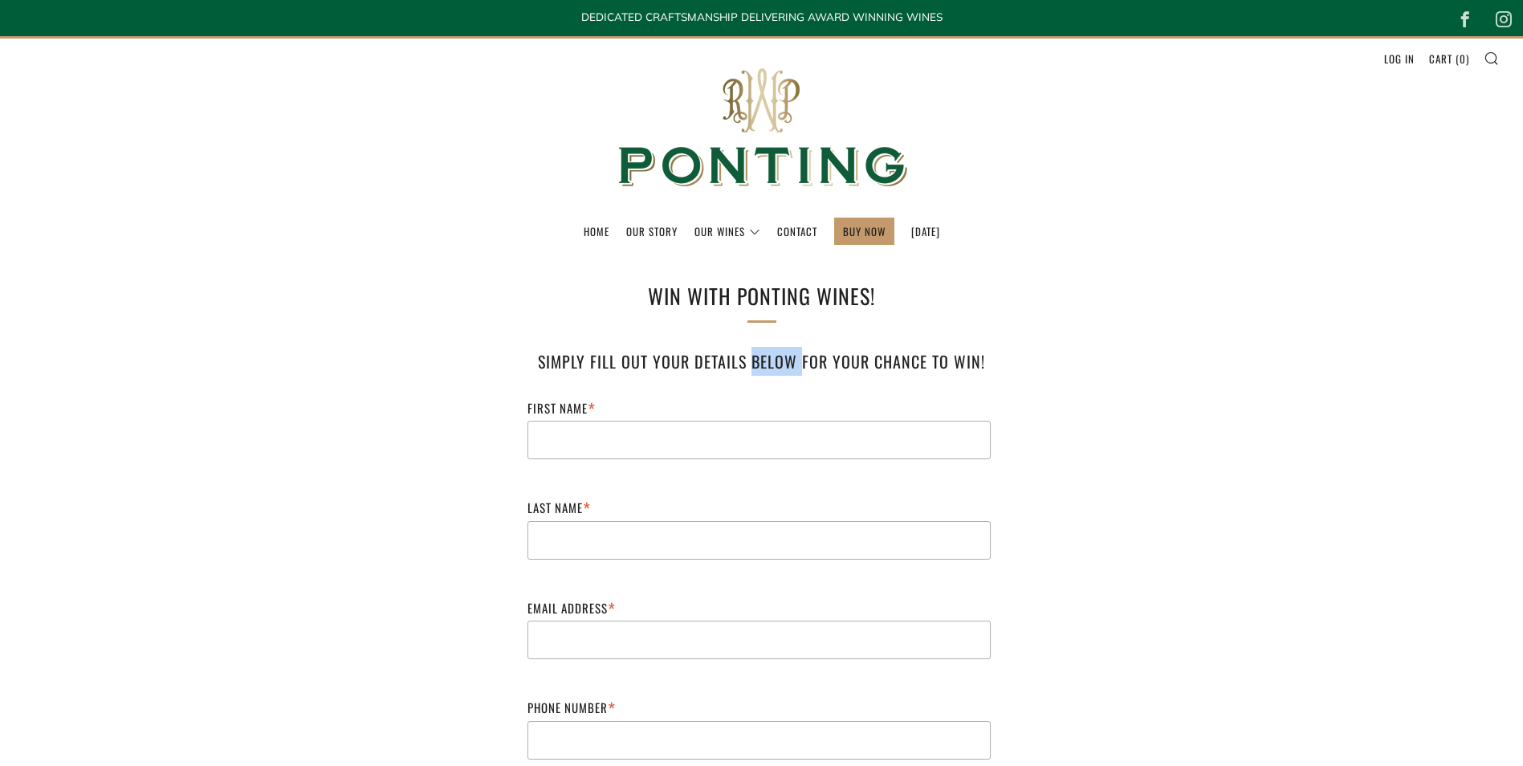
click at [768, 368] on h3 "Simply fill out your details below for your chance to win!" at bounding box center [762, 361] width 498 height 29
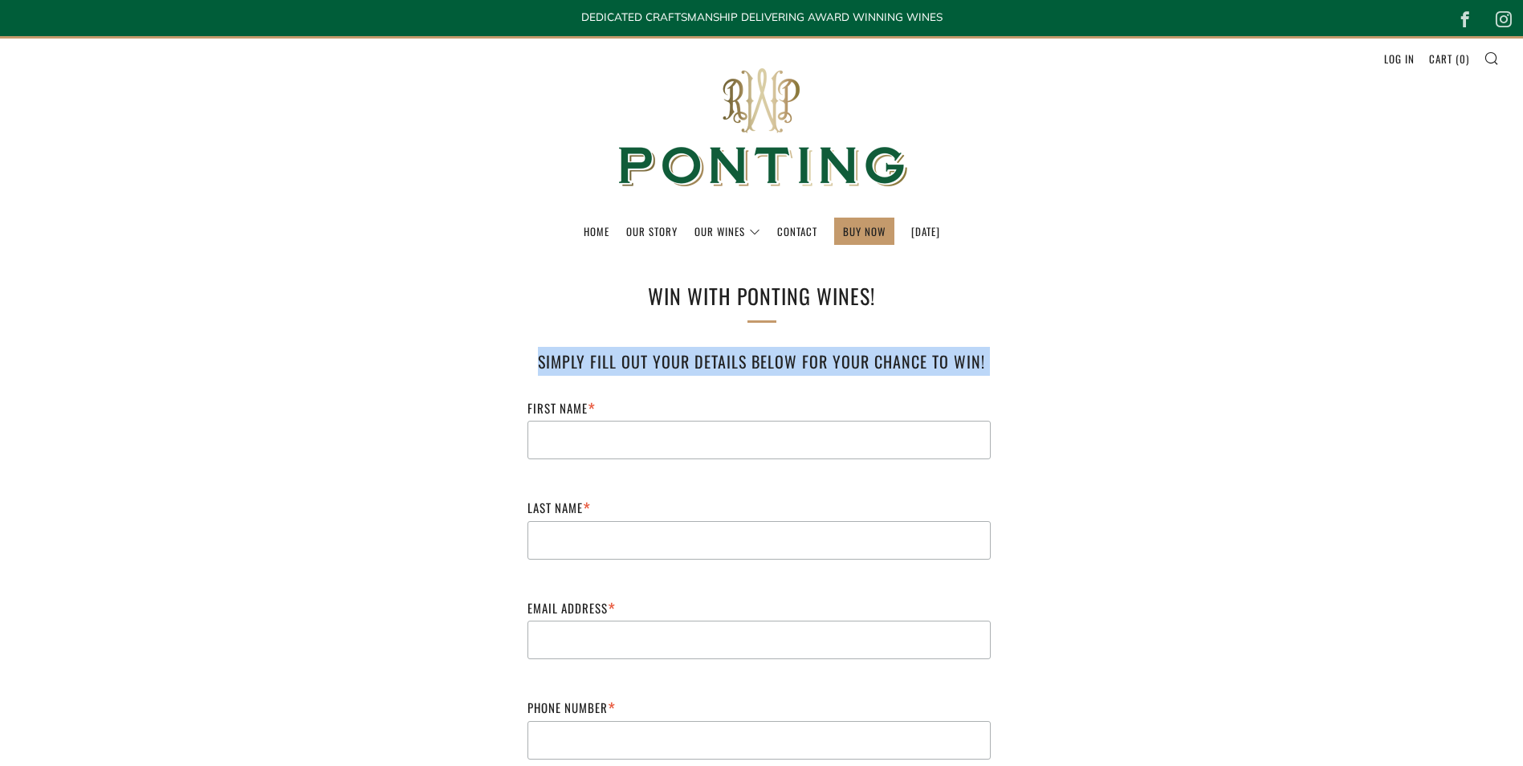
click at [768, 368] on h3 "Simply fill out your details below for your chance to win!" at bounding box center [762, 361] width 498 height 29
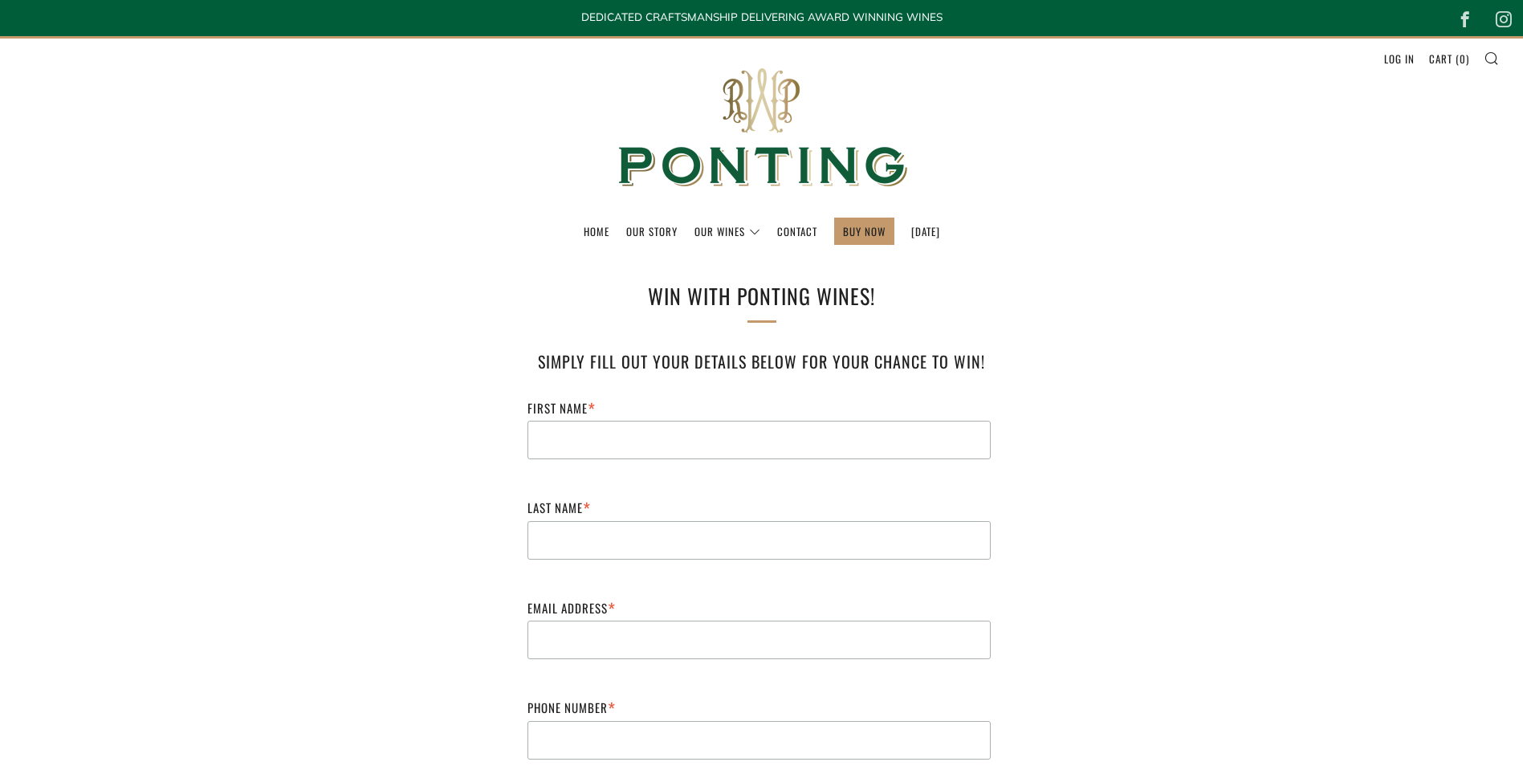
drag, startPoint x: 768, startPoint y: 368, endPoint x: 675, endPoint y: 299, distance: 115.9
click at [675, 299] on h1 "WIN with Ponting Wines!" at bounding box center [762, 296] width 530 height 34
drag, startPoint x: 675, startPoint y: 299, endPoint x: 688, endPoint y: 303, distance: 13.2
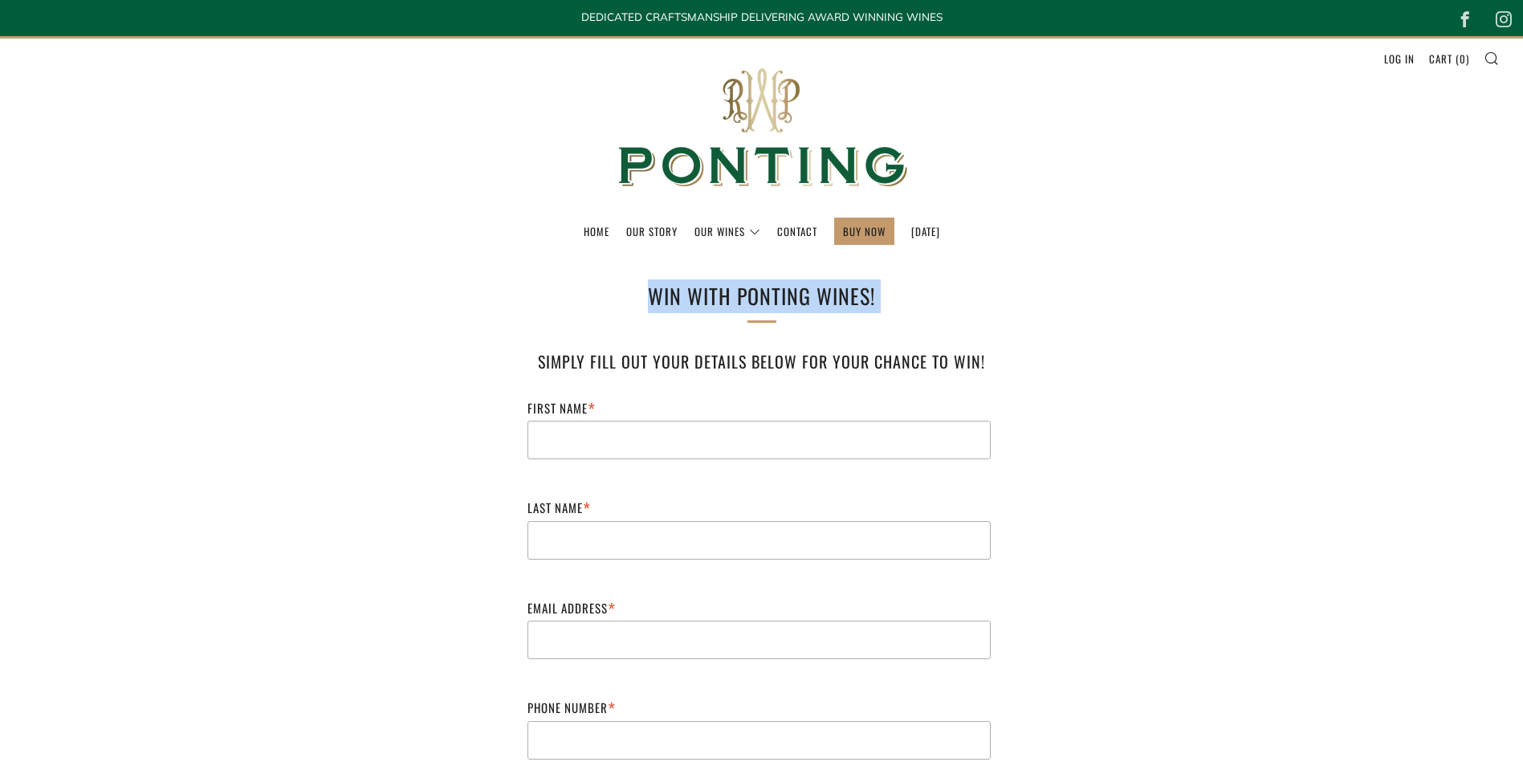
click at [688, 303] on h1 "WIN with Ponting Wines!" at bounding box center [762, 296] width 530 height 34
click at [735, 299] on h1 "WIN with Ponting Wines!" at bounding box center [762, 296] width 530 height 34
click at [827, 299] on h1 "WIN with Ponting Wines!" at bounding box center [762, 296] width 530 height 34
drag, startPoint x: 827, startPoint y: 299, endPoint x: 759, endPoint y: 297, distance: 68.3
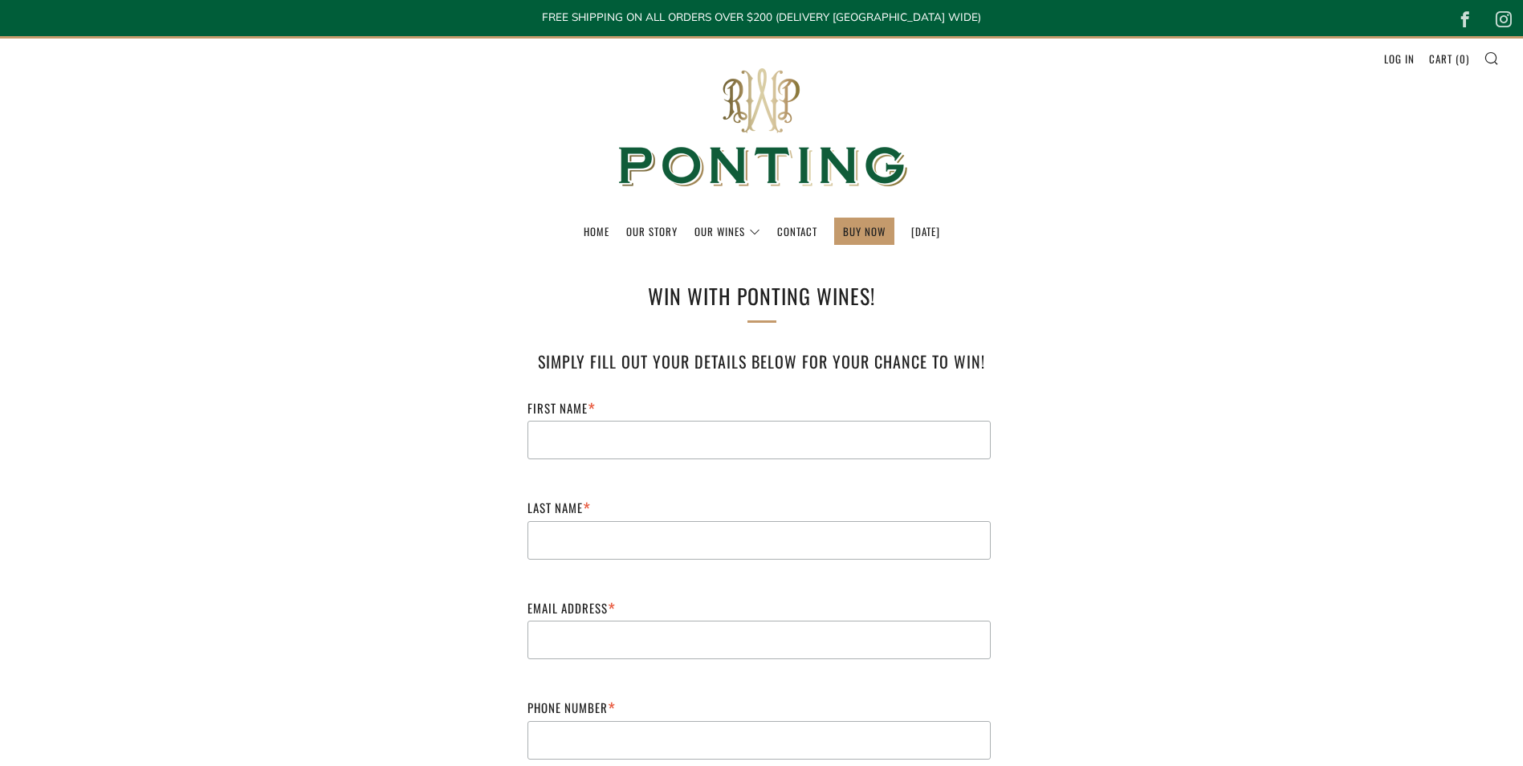
click at [759, 297] on h1 "WIN with Ponting Wines!" at bounding box center [762, 296] width 530 height 34
drag, startPoint x: 759, startPoint y: 297, endPoint x: 697, endPoint y: 296, distance: 61.8
click at [697, 296] on h1 "WIN with Ponting Wines!" at bounding box center [762, 296] width 530 height 34
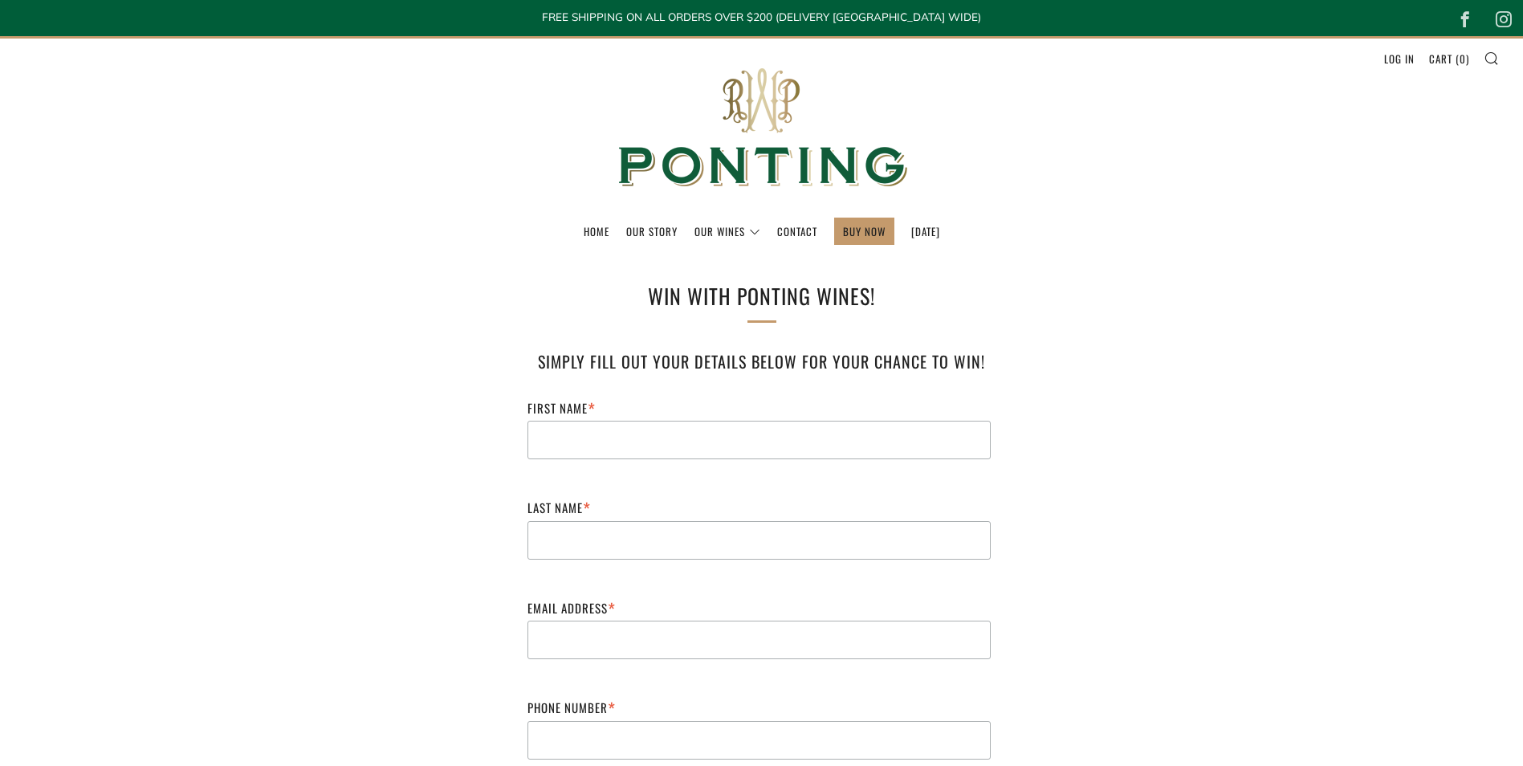
drag, startPoint x: 697, startPoint y: 296, endPoint x: 654, endPoint y: 298, distance: 42.6
click at [654, 298] on h1 "WIN with Ponting Wines!" at bounding box center [762, 296] width 530 height 34
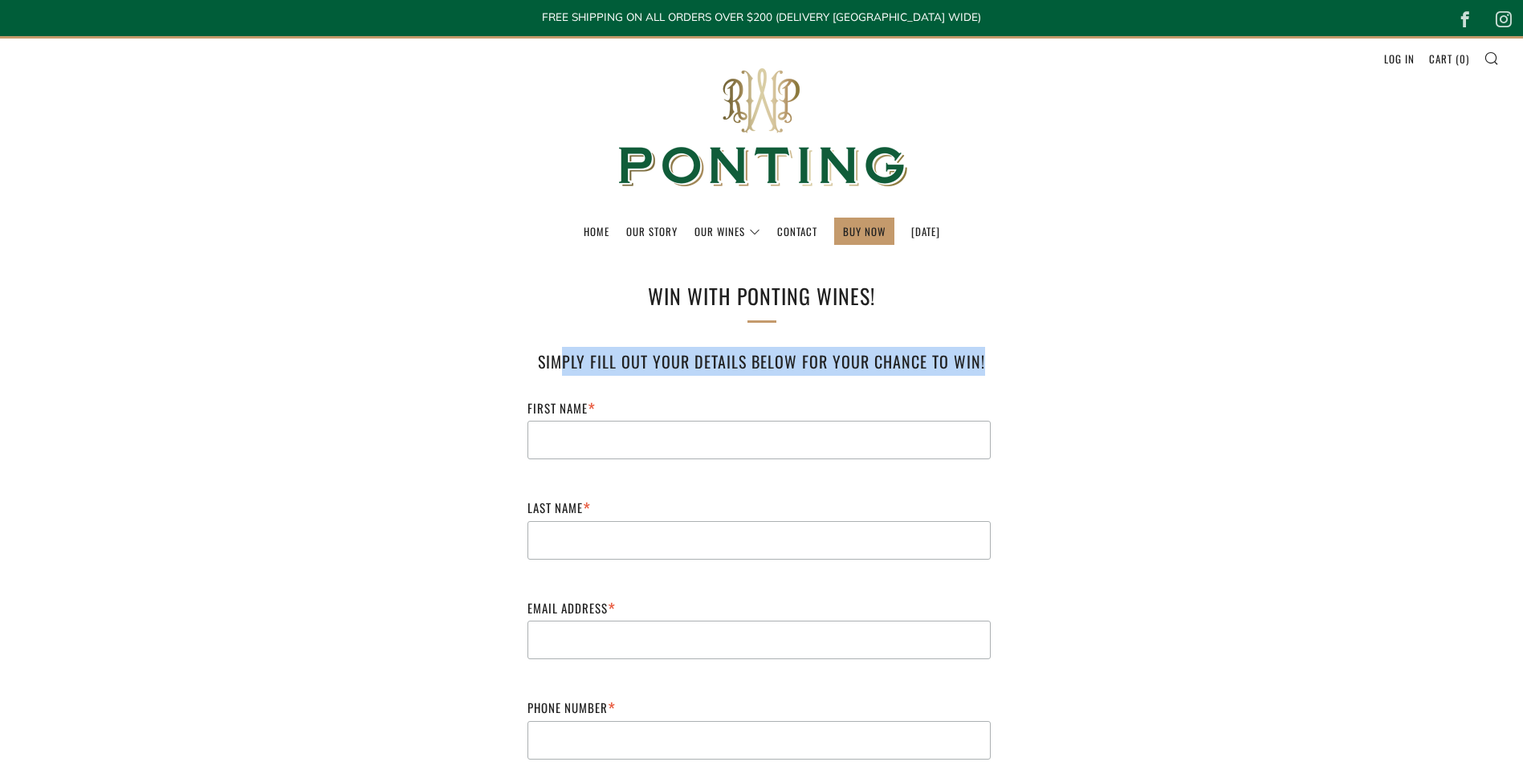
drag, startPoint x: 568, startPoint y: 359, endPoint x: 996, endPoint y: 365, distance: 428.7
click at [996, 365] on h3 "Simply fill out your details below for your chance to win!" at bounding box center [762, 361] width 498 height 29
drag, startPoint x: 996, startPoint y: 365, endPoint x: 987, endPoint y: 367, distance: 9.8
click at [987, 367] on h3 "Simply fill out your details below for your chance to win!" at bounding box center [762, 361] width 498 height 29
drag, startPoint x: 950, startPoint y: 364, endPoint x: 577, endPoint y: 301, distance: 378.5
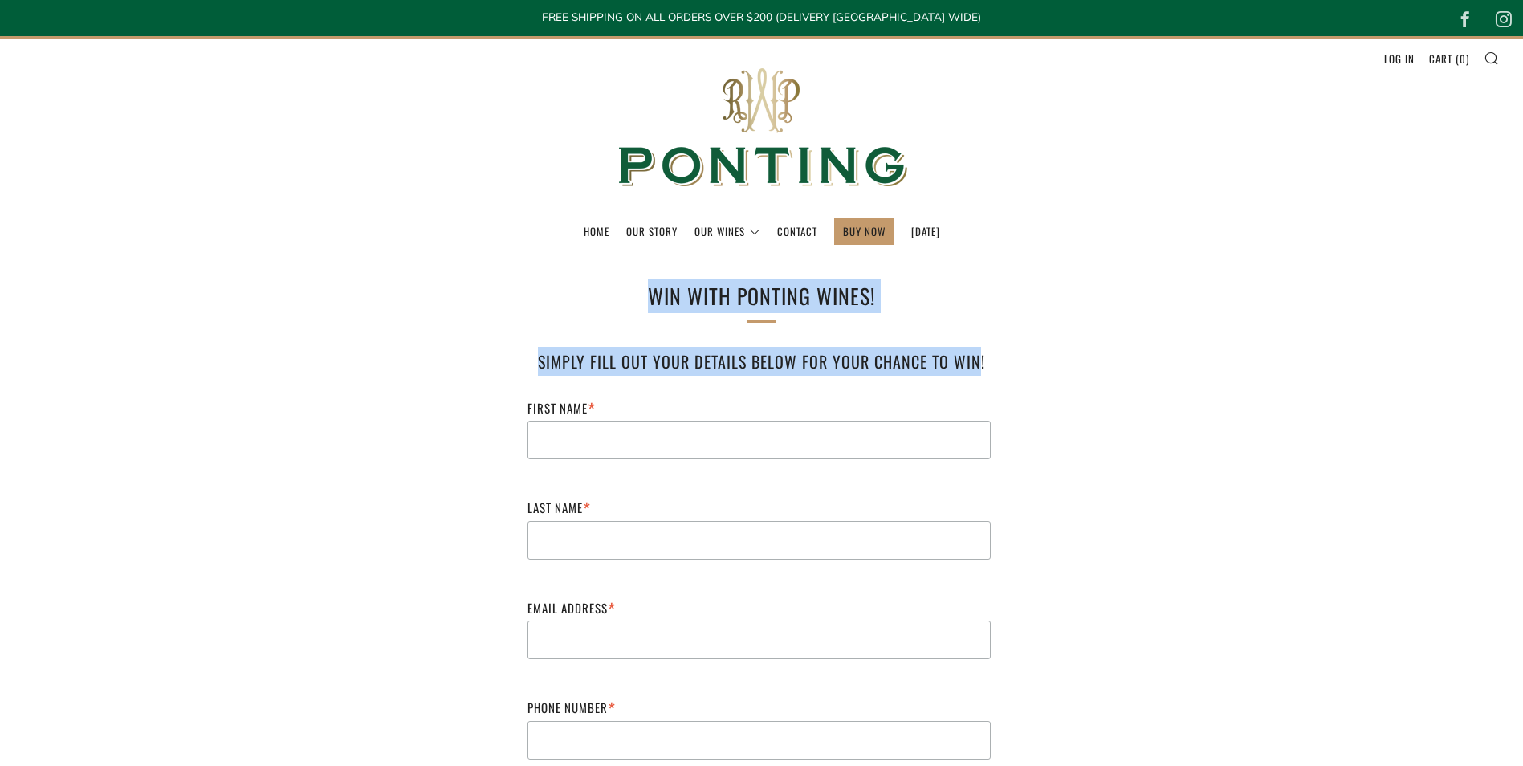
click at [577, 301] on div "WIN with Ponting Wines! Simply fill out your details below for your chance to w…" at bounding box center [762, 625] width 594 height 693
drag, startPoint x: 577, startPoint y: 301, endPoint x: 615, endPoint y: 304, distance: 37.9
click at [615, 304] on h1 "WIN with Ponting Wines!" at bounding box center [762, 296] width 530 height 34
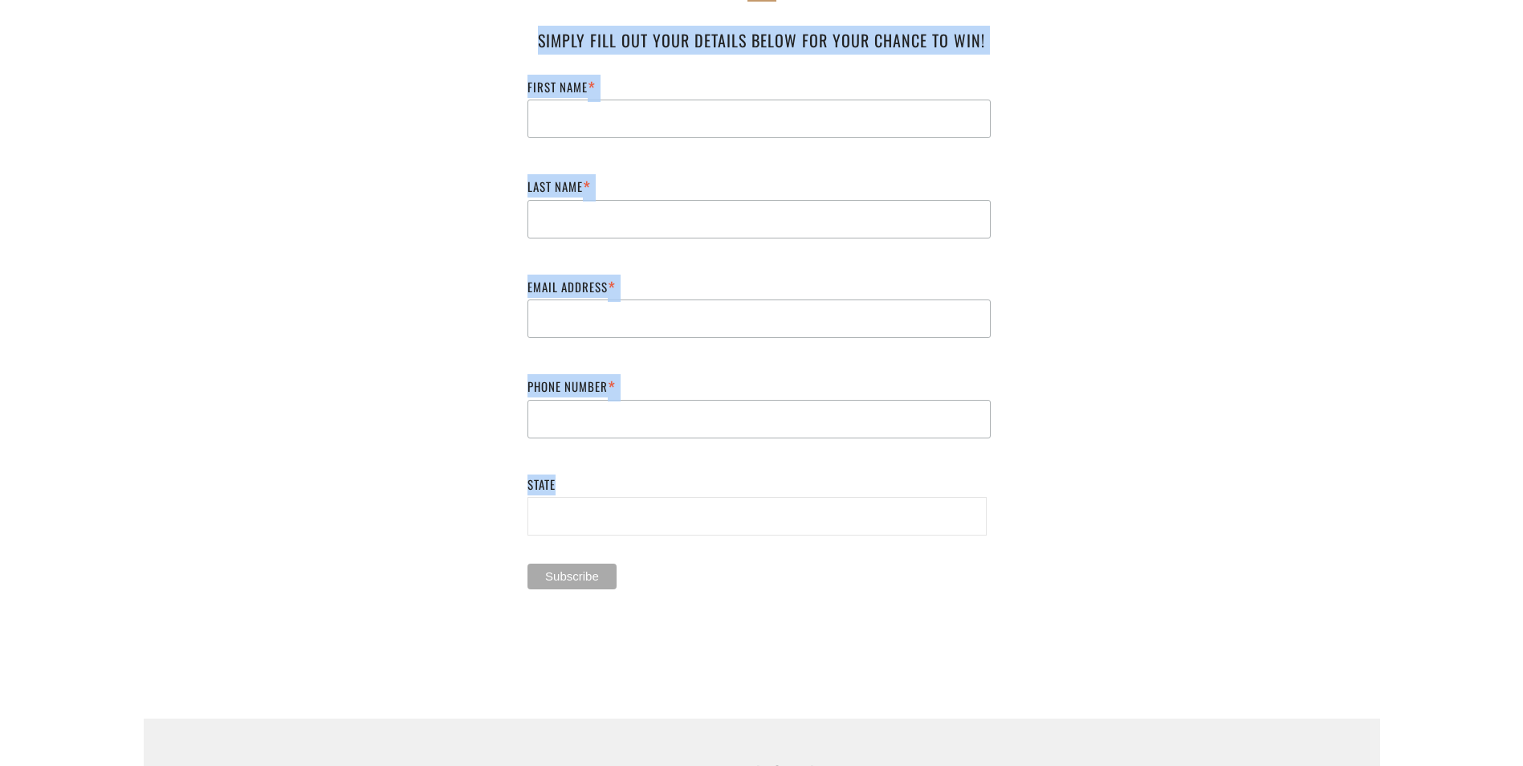
scroll to position [401, 0]
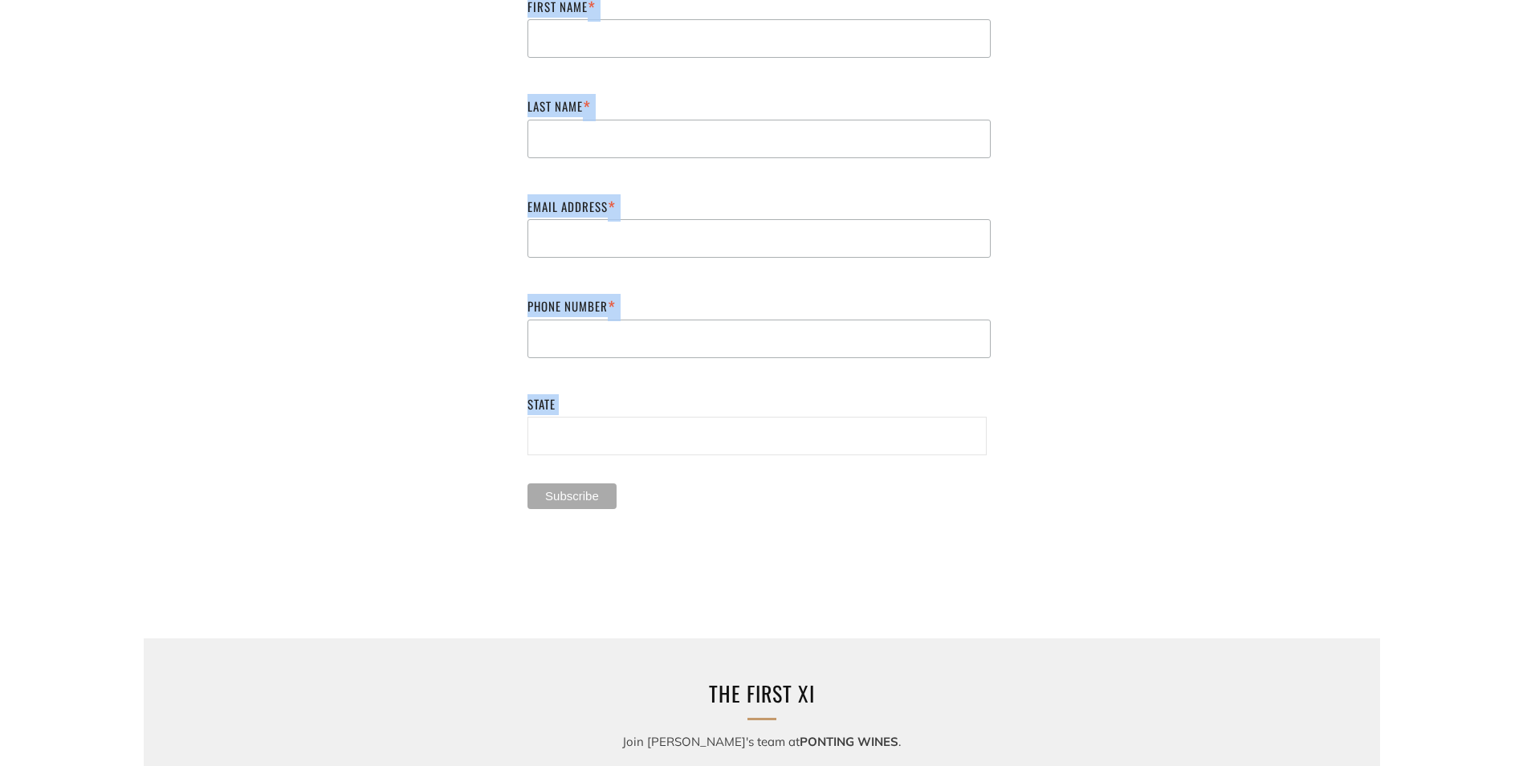
drag, startPoint x: 636, startPoint y: 296, endPoint x: 603, endPoint y: 515, distance: 220.8
click at [603, 515] on div "WIN with Ponting Wines! Simply fill out your details below for your chance to w…" at bounding box center [762, 224] width 594 height 693
drag, startPoint x: 603, startPoint y: 515, endPoint x: 657, endPoint y: 525, distance: 54.8
click at [657, 525] on form "First Name * Last Name * Email Address * Phone Number * State NSW [GEOGRAPHIC_D…" at bounding box center [762, 261] width 498 height 551
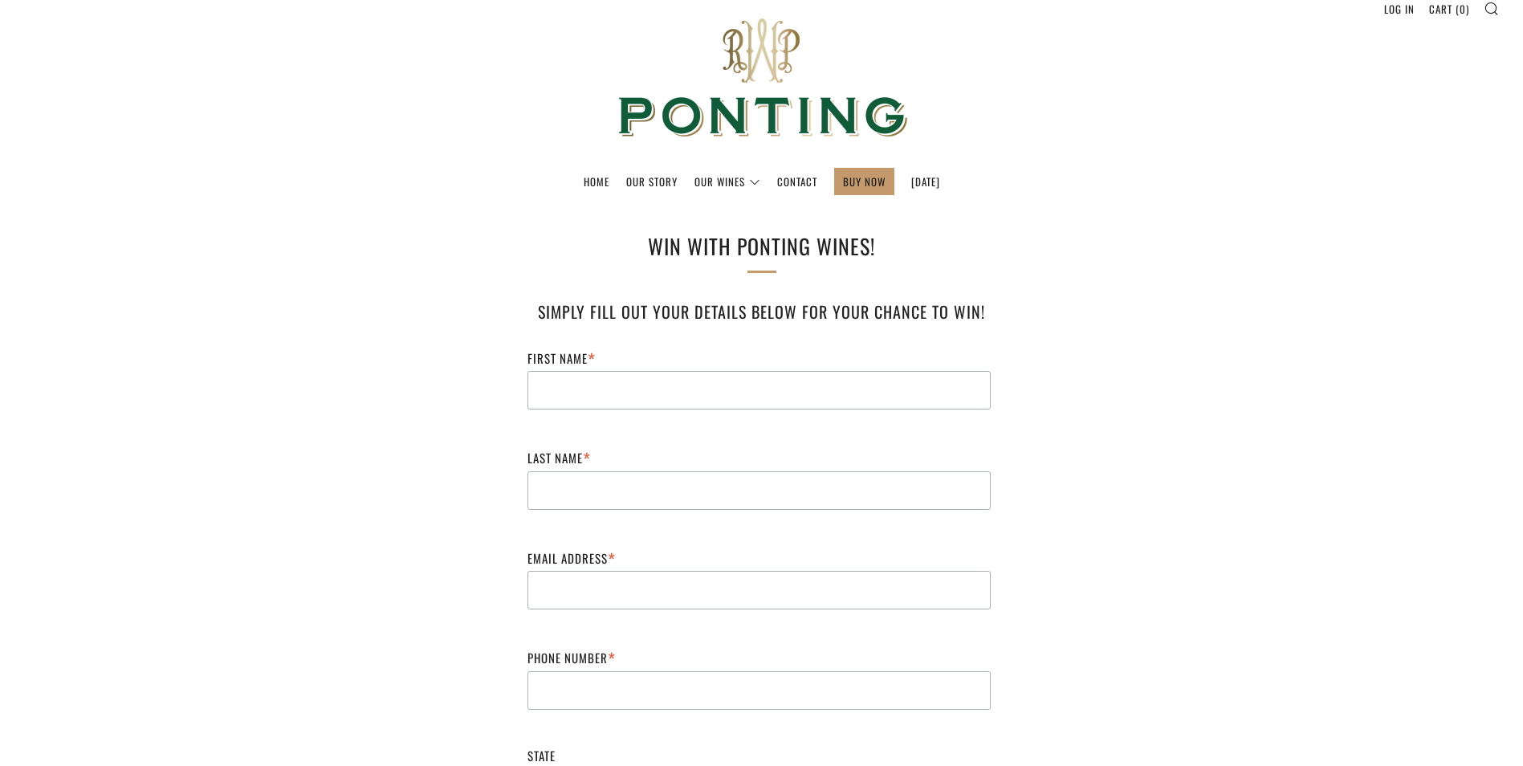
scroll to position [0, 0]
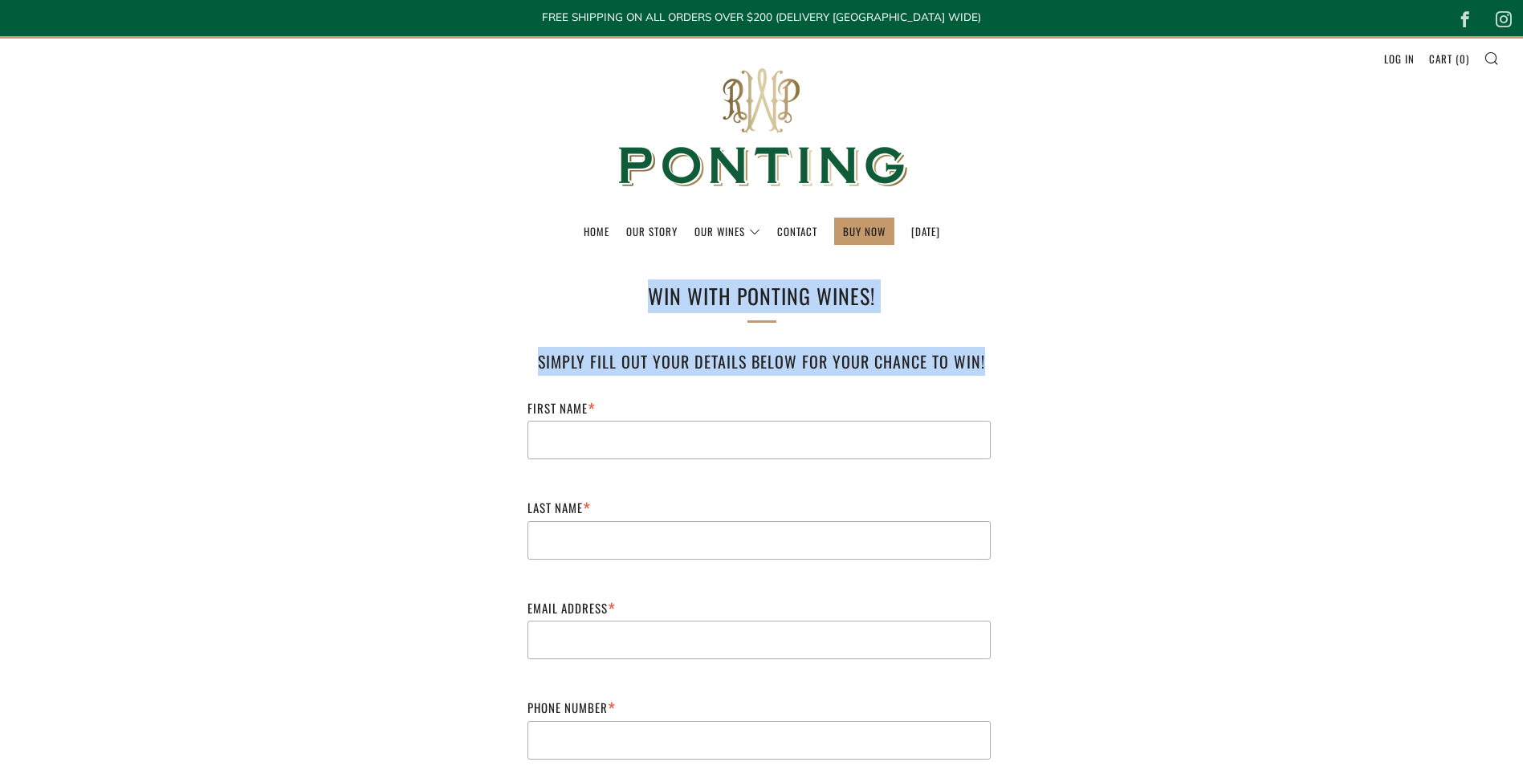
drag, startPoint x: 645, startPoint y: 293, endPoint x: 1065, endPoint y: 359, distance: 425.7
click at [1065, 359] on section "WIN with Ponting Wines! Simply fill out your details below for your chance to w…" at bounding box center [761, 642] width 1523 height 726
drag, startPoint x: 1065, startPoint y: 359, endPoint x: 955, endPoint y: 365, distance: 110.2
click at [955, 365] on h3 "Simply fill out your details below for your chance to win!" at bounding box center [762, 361] width 498 height 29
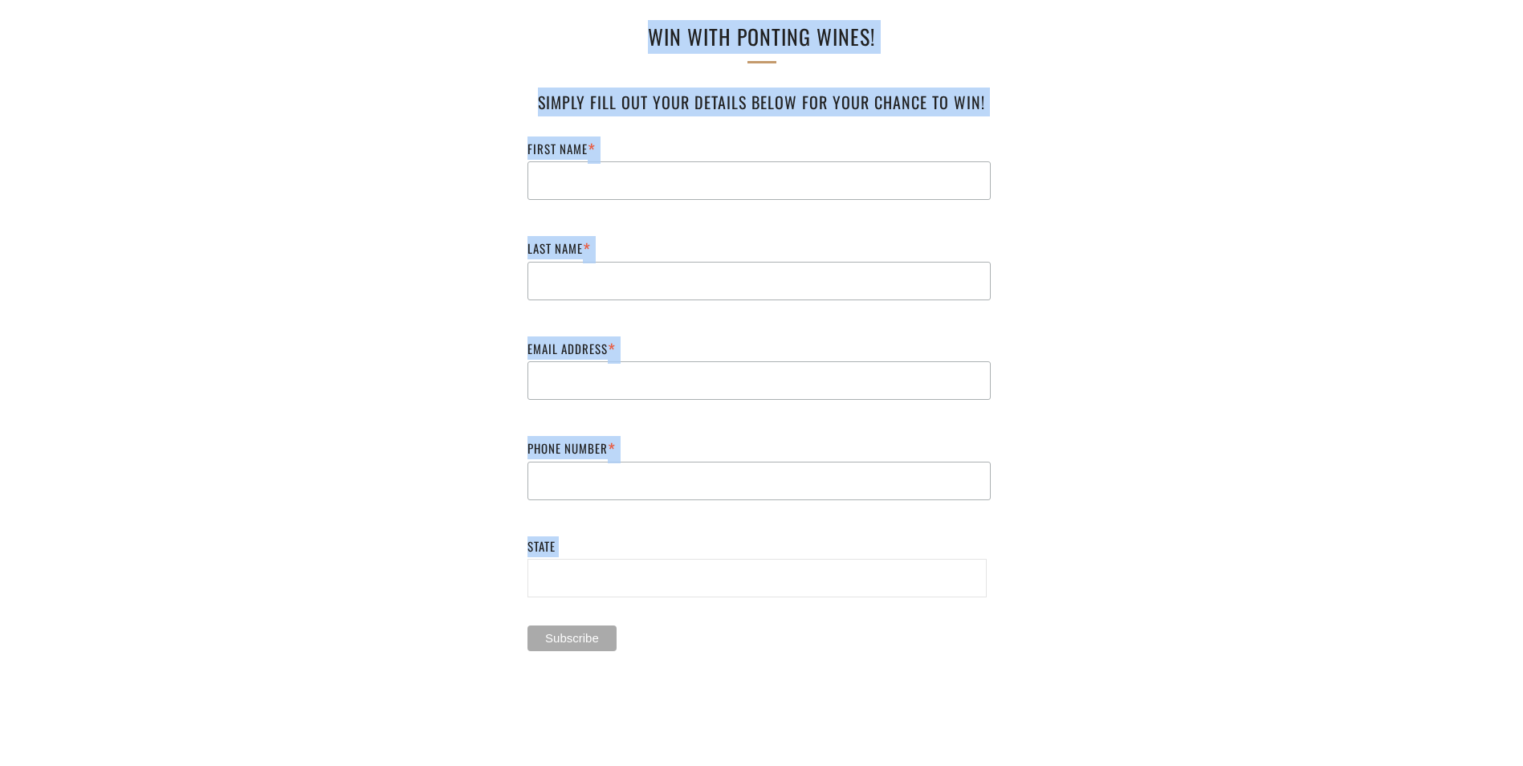
scroll to position [321, 0]
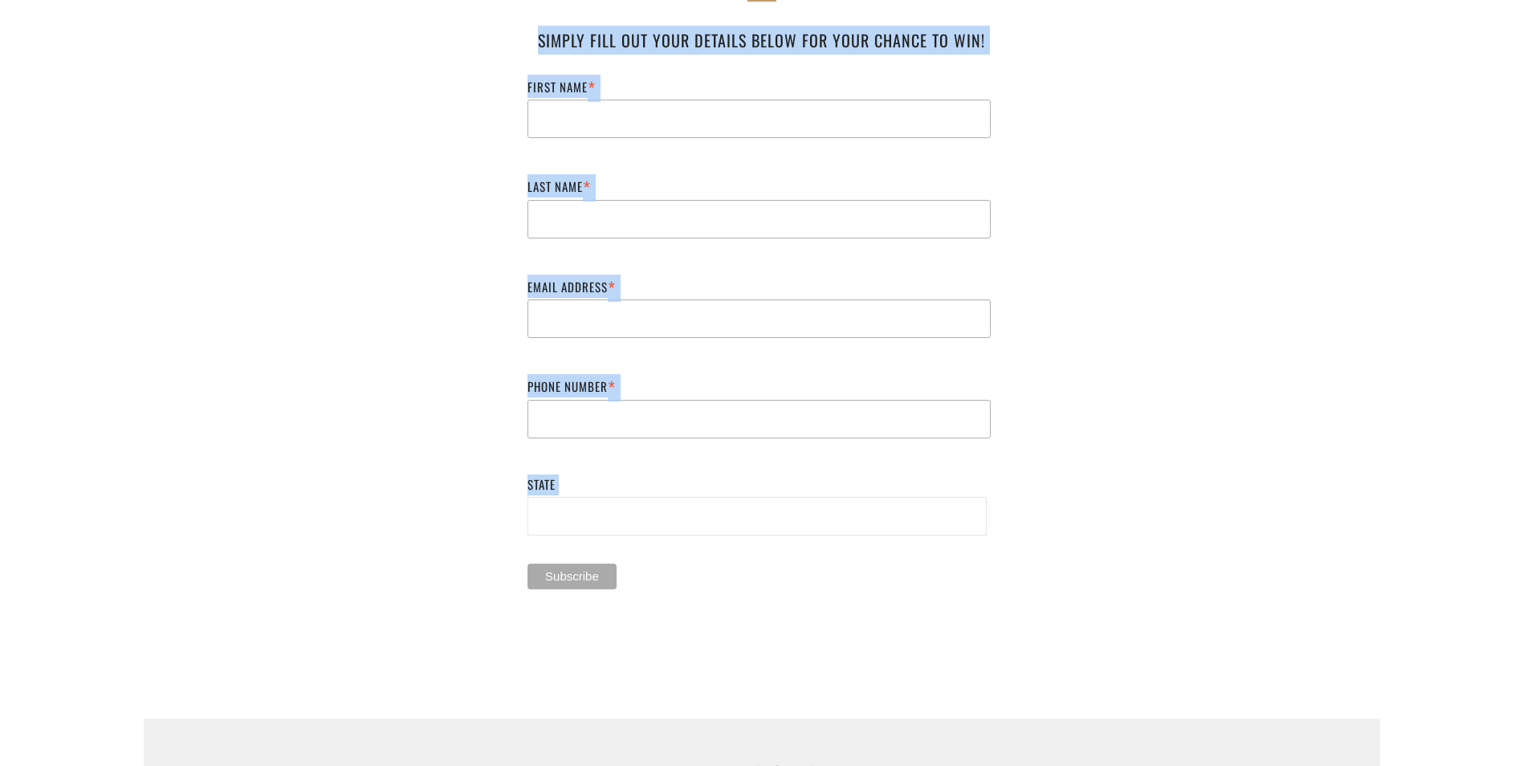
drag, startPoint x: 645, startPoint y: 304, endPoint x: 1054, endPoint y: 657, distance: 540.2
click at [1054, 657] on section "WIN with Ponting Wines! Simply fill out your details below for your chance to w…" at bounding box center [761, 321] width 1523 height 726
drag, startPoint x: 1054, startPoint y: 657, endPoint x: 710, endPoint y: 653, distance: 343.6
click at [710, 653] on section "WIN with Ponting Wines! Simply fill out your details below for your chance to w…" at bounding box center [761, 321] width 1523 height 726
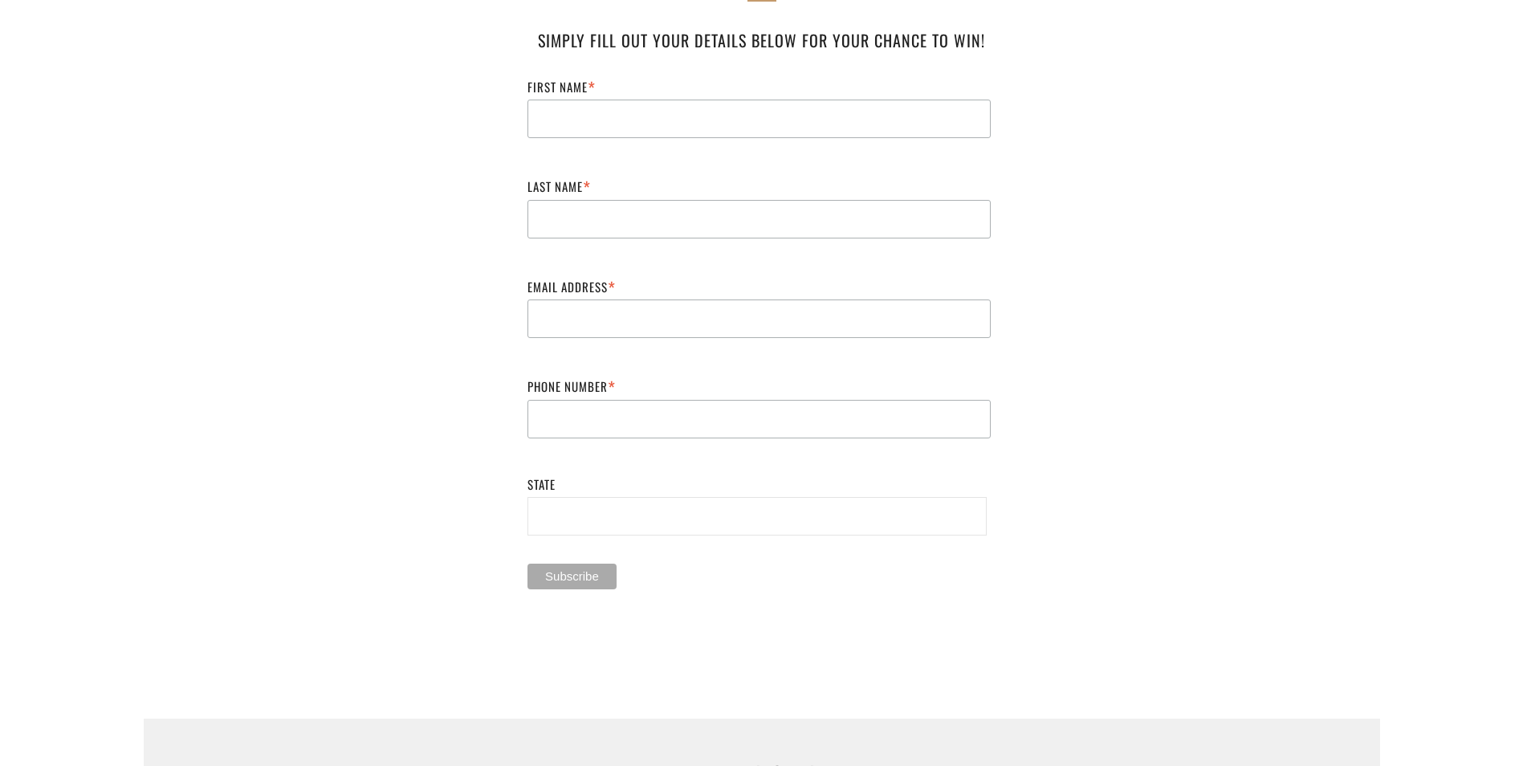
scroll to position [0, 0]
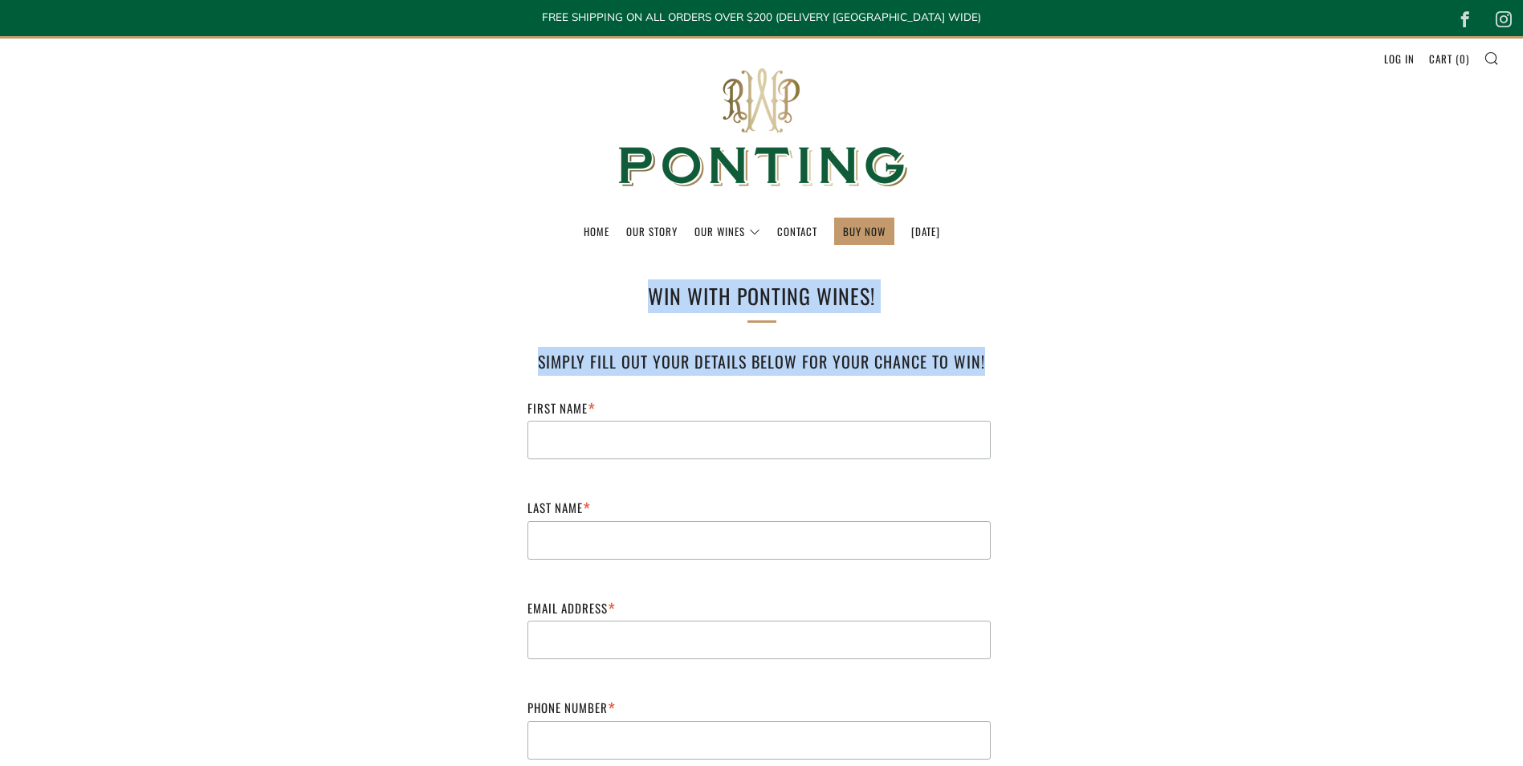
drag, startPoint x: 645, startPoint y: 299, endPoint x: 1128, endPoint y: 364, distance: 487.5
click at [1128, 364] on section "WIN with Ponting Wines! Simply fill out your details below for your chance to w…" at bounding box center [761, 642] width 1523 height 726
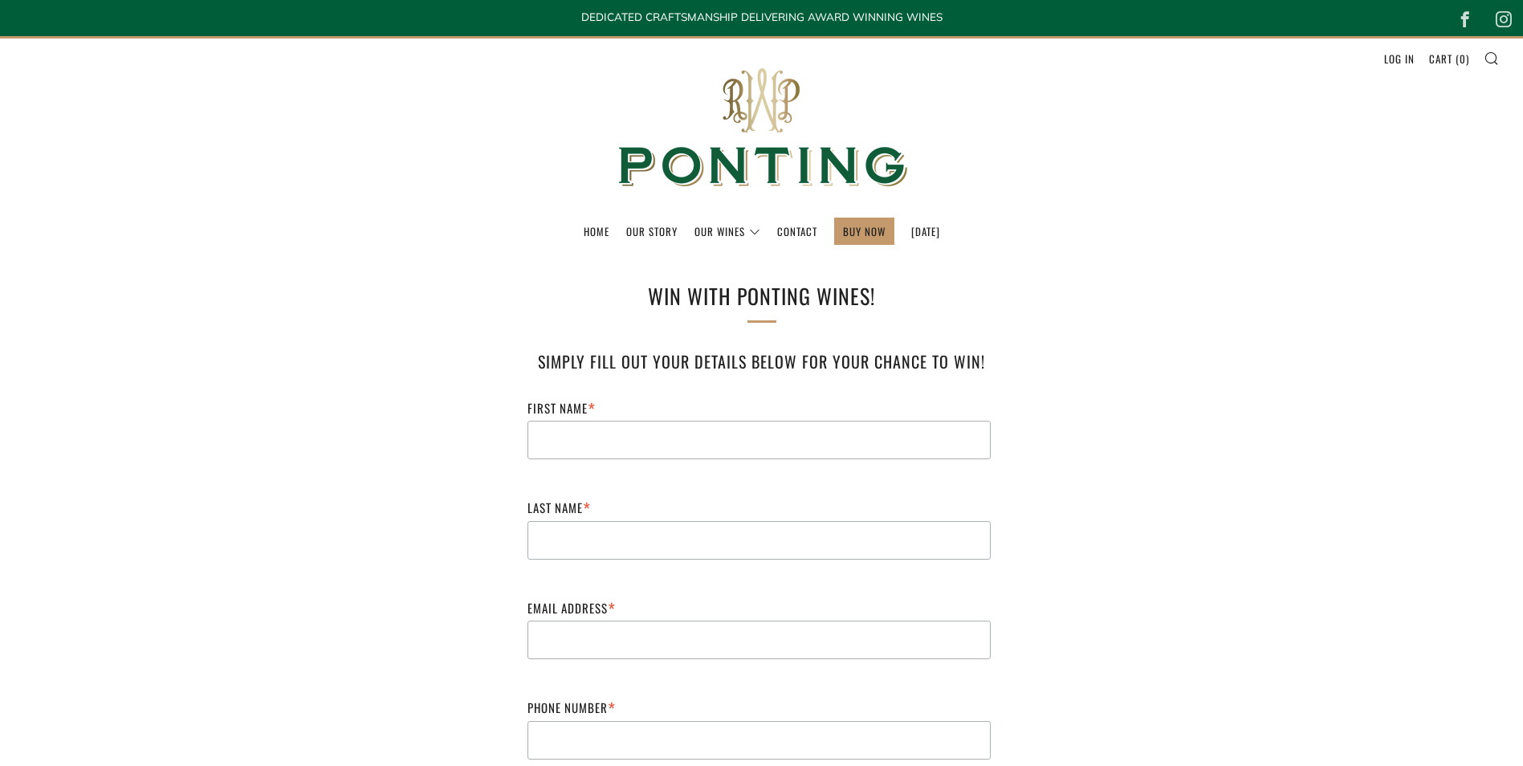
drag, startPoint x: 1128, startPoint y: 364, endPoint x: 1084, endPoint y: 387, distance: 49.9
click at [1084, 387] on section "WIN with Ponting Wines! Simply fill out your details below for your chance to w…" at bounding box center [761, 642] width 1523 height 726
click at [364, 387] on section "WIN with Ponting Wines! Simply fill out your details below for your chance to w…" at bounding box center [761, 642] width 1523 height 726
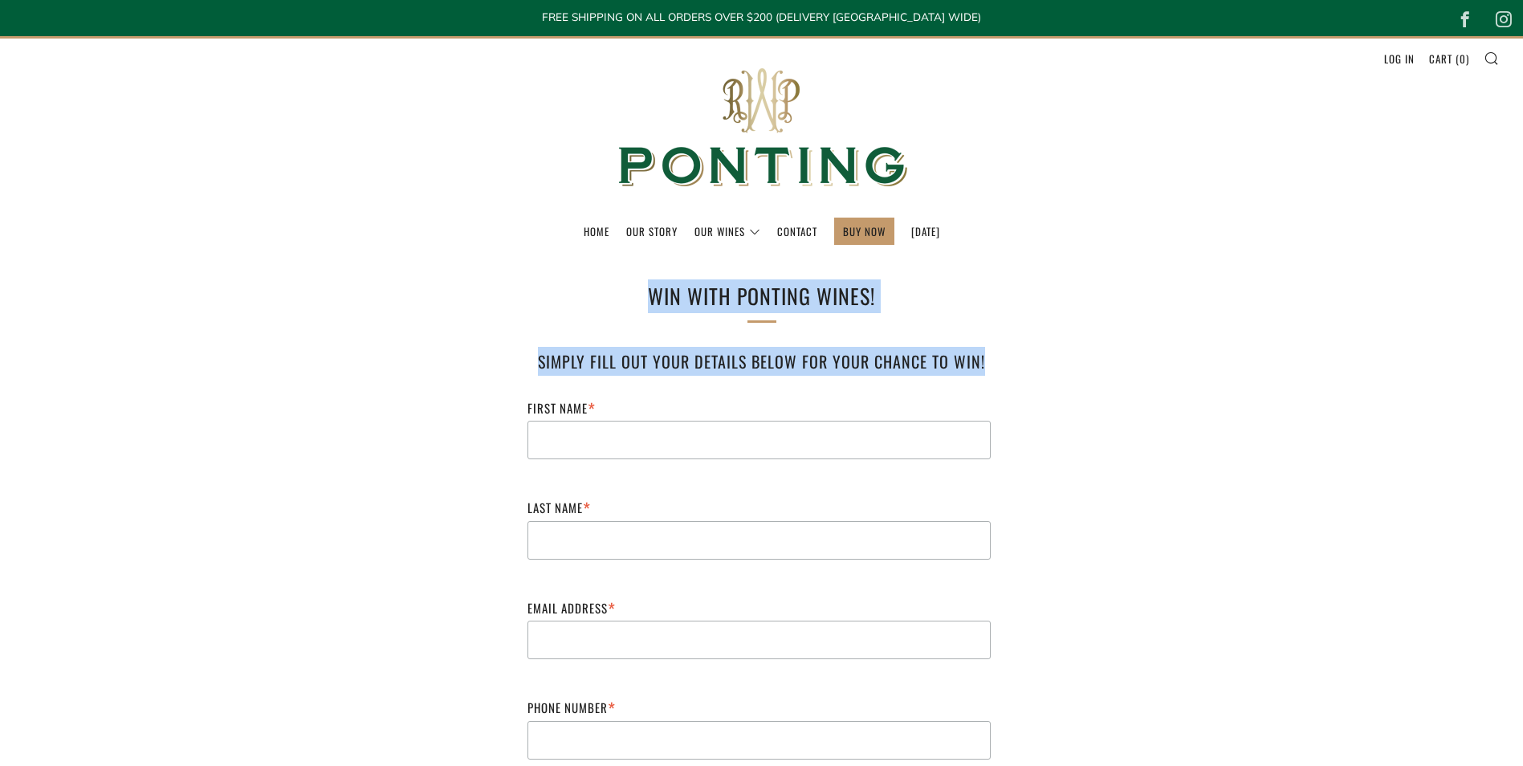
drag, startPoint x: 647, startPoint y: 291, endPoint x: 1039, endPoint y: 364, distance: 398.5
click at [1039, 364] on div "WIN with Ponting Wines! Simply fill out your details below for your chance to w…" at bounding box center [762, 625] width 594 height 693
drag, startPoint x: 1039, startPoint y: 364, endPoint x: 1056, endPoint y: 358, distance: 17.8
click at [1056, 358] on div "WIN with Ponting Wines! Simply fill out your details below for your chance to w…" at bounding box center [762, 625] width 594 height 693
